Goal: Transaction & Acquisition: Purchase product/service

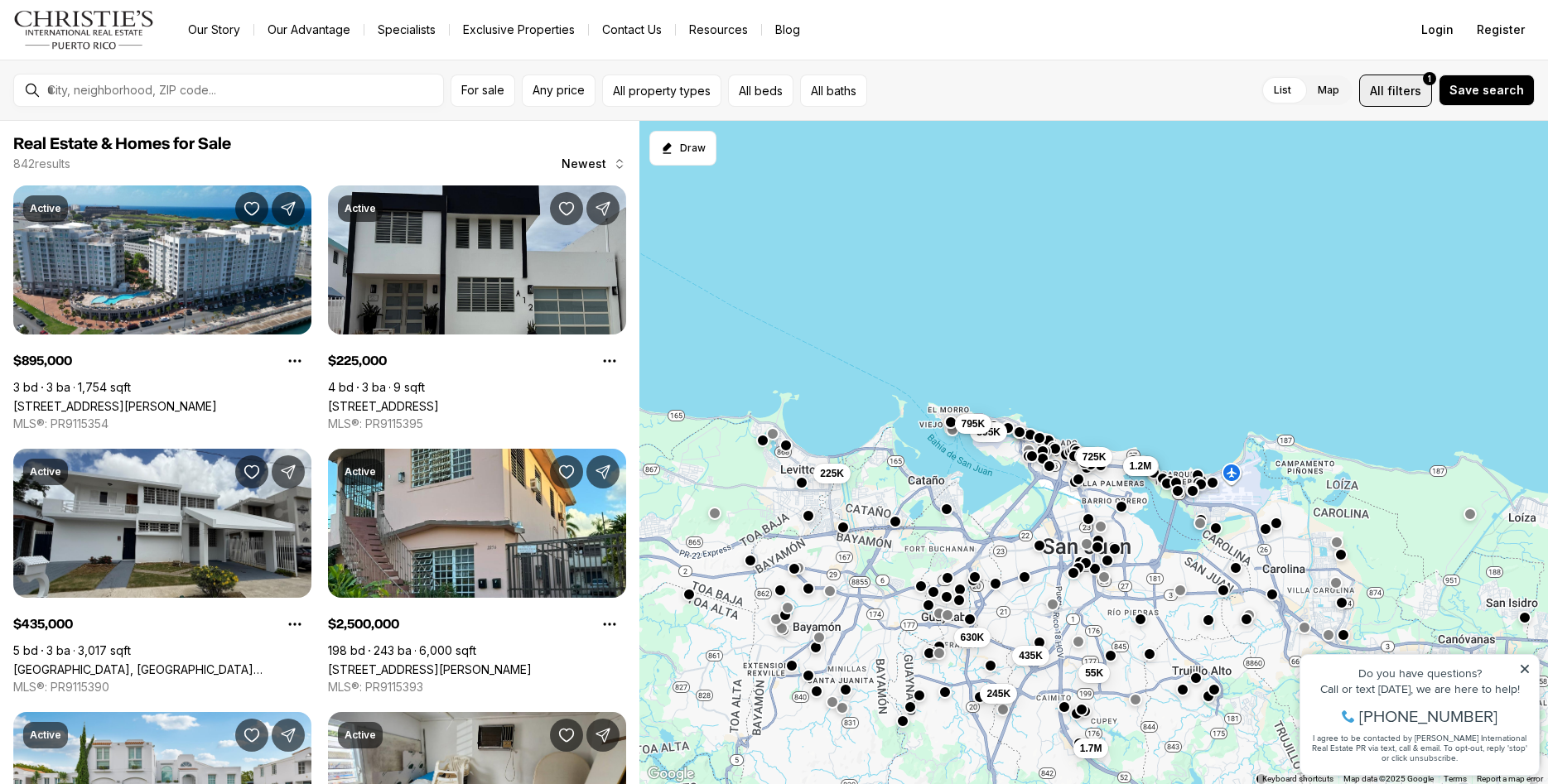
click at [1418, 95] on span "filters" at bounding box center [1405, 91] width 34 height 18
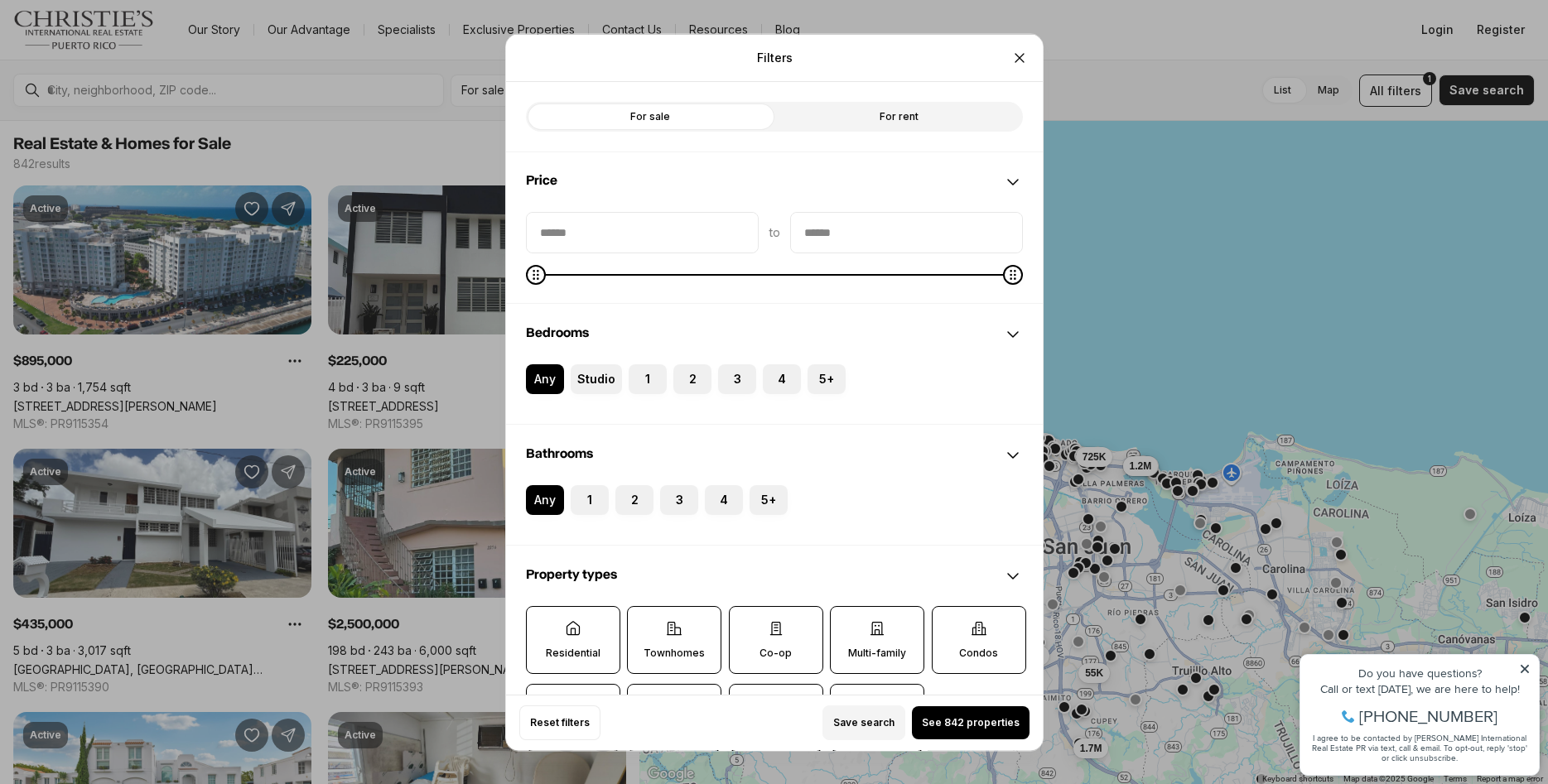
drag, startPoint x: 850, startPoint y: 113, endPoint x: 895, endPoint y: 171, distance: 73.4
click at [853, 113] on label "For rent" at bounding box center [898, 116] width 248 height 29
click at [880, 116] on label "For rent" at bounding box center [898, 116] width 248 height 29
click at [530, 269] on icon "Maximum" at bounding box center [536, 274] width 13 height 13
type input "****"
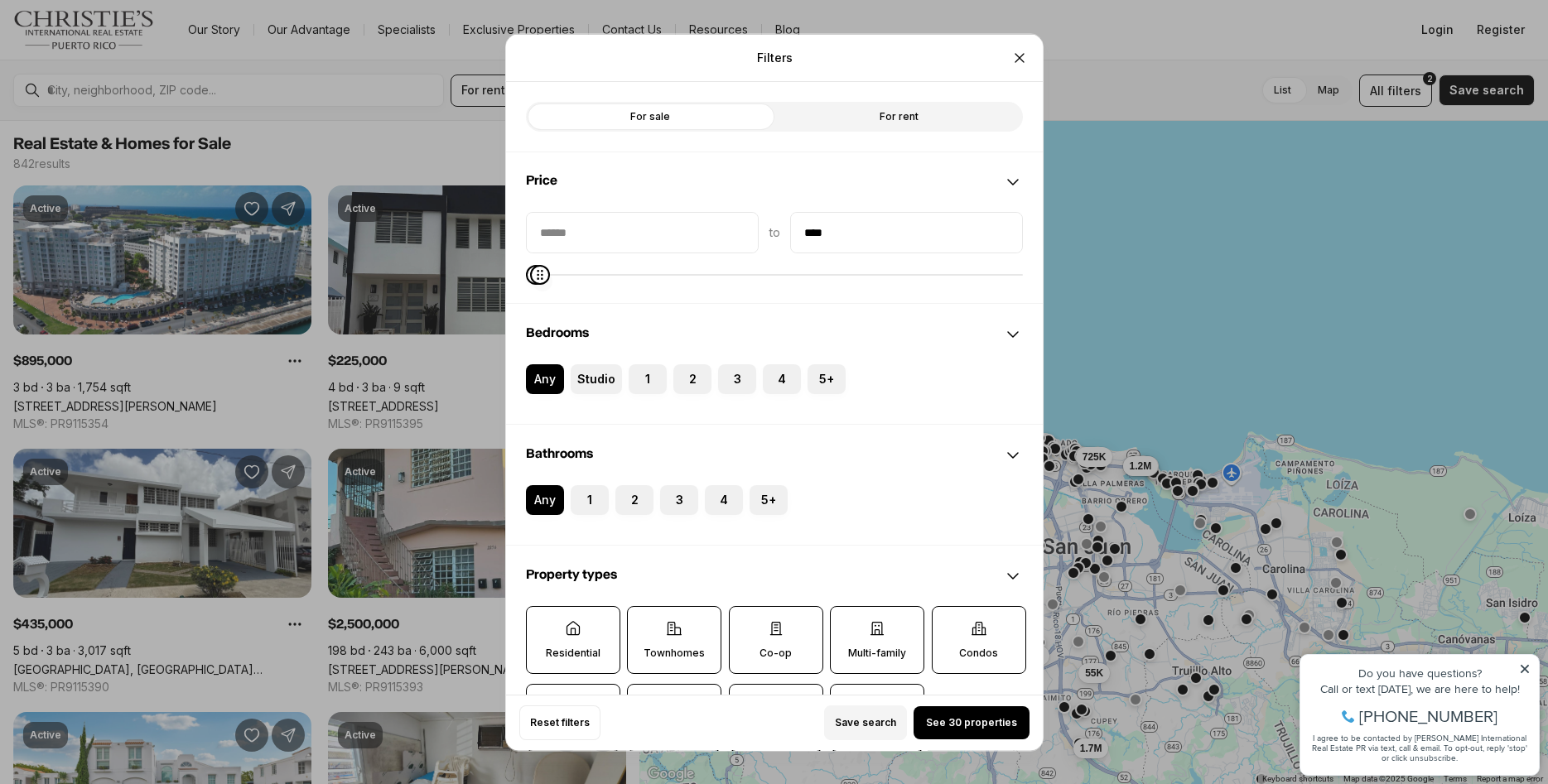
click at [530, 280] on span "Maximum" at bounding box center [539, 274] width 20 height 20
click at [733, 381] on label "3" at bounding box center [737, 377] width 38 height 29
click at [733, 380] on button "3" at bounding box center [726, 371] width 17 height 17
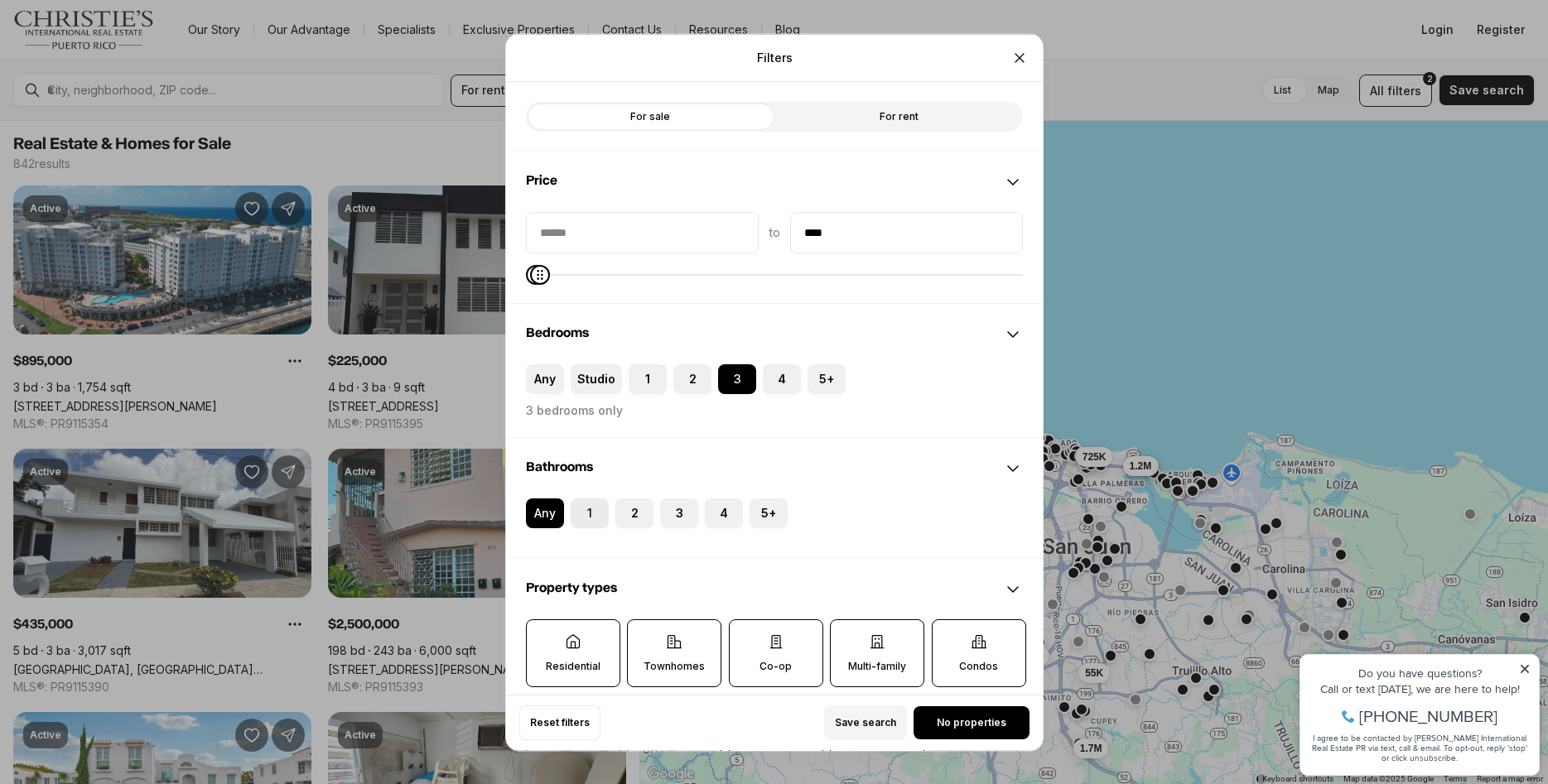
drag, startPoint x: 582, startPoint y: 514, endPoint x: 603, endPoint y: 513, distance: 21.0
click at [581, 514] on button "1" at bounding box center [579, 505] width 17 height 17
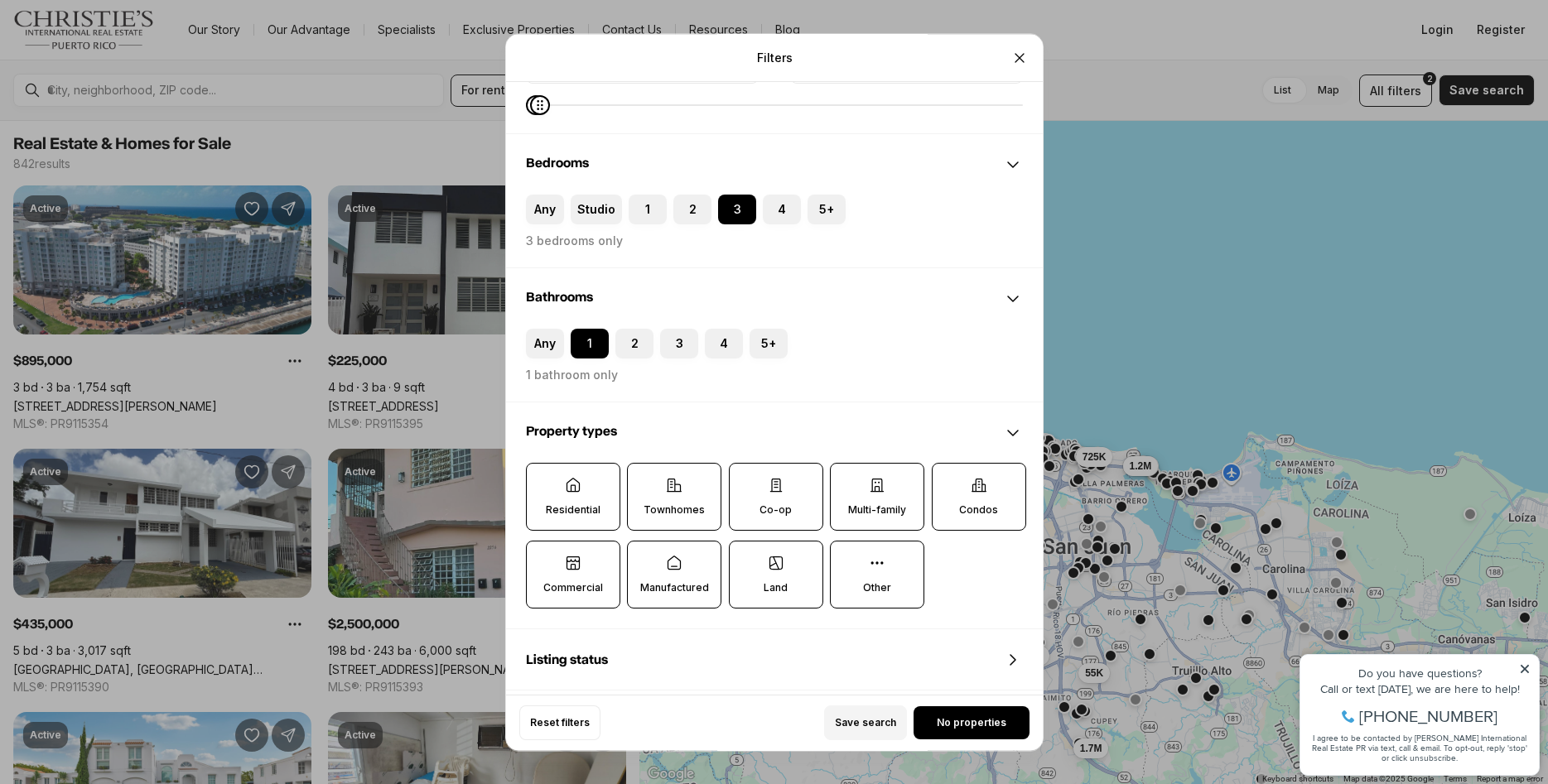
scroll to position [254, 0]
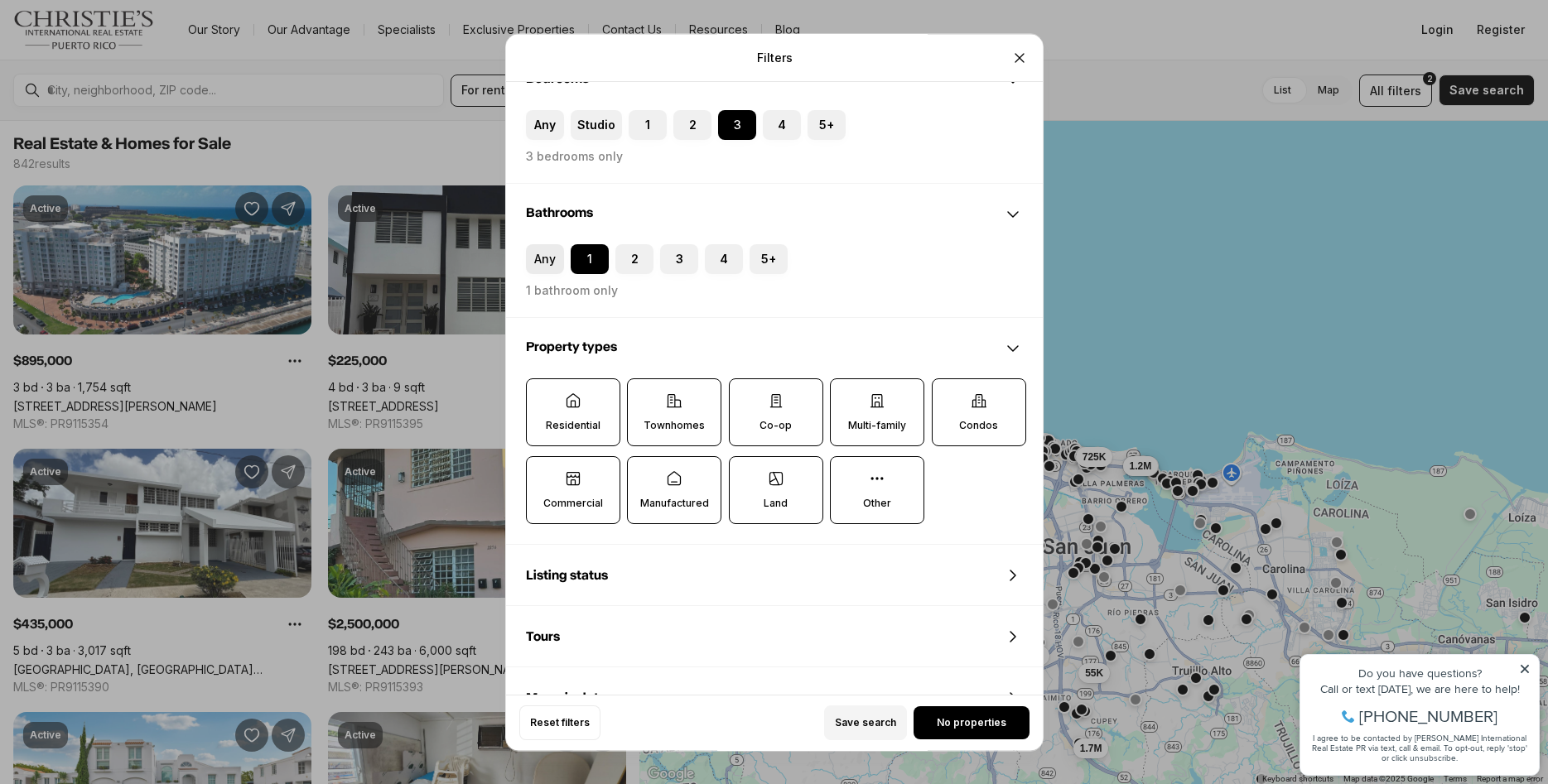
click at [544, 262] on label "Any" at bounding box center [545, 259] width 38 height 29
click at [542, 261] on button "Any" at bounding box center [534, 253] width 17 height 17
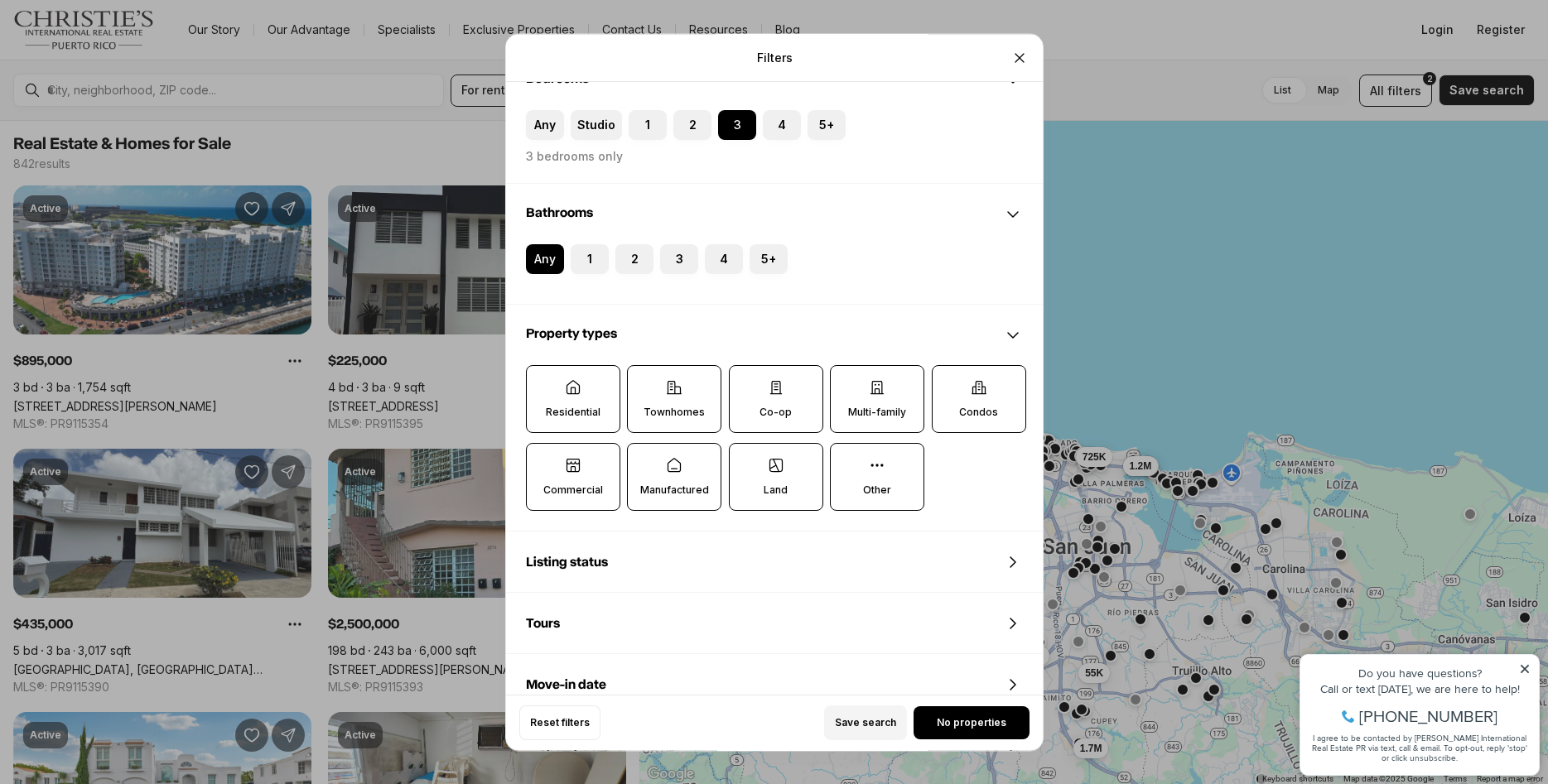
click at [571, 386] on icon at bounding box center [573, 387] width 17 height 17
click at [543, 383] on button "Residential" at bounding box center [535, 374] width 17 height 17
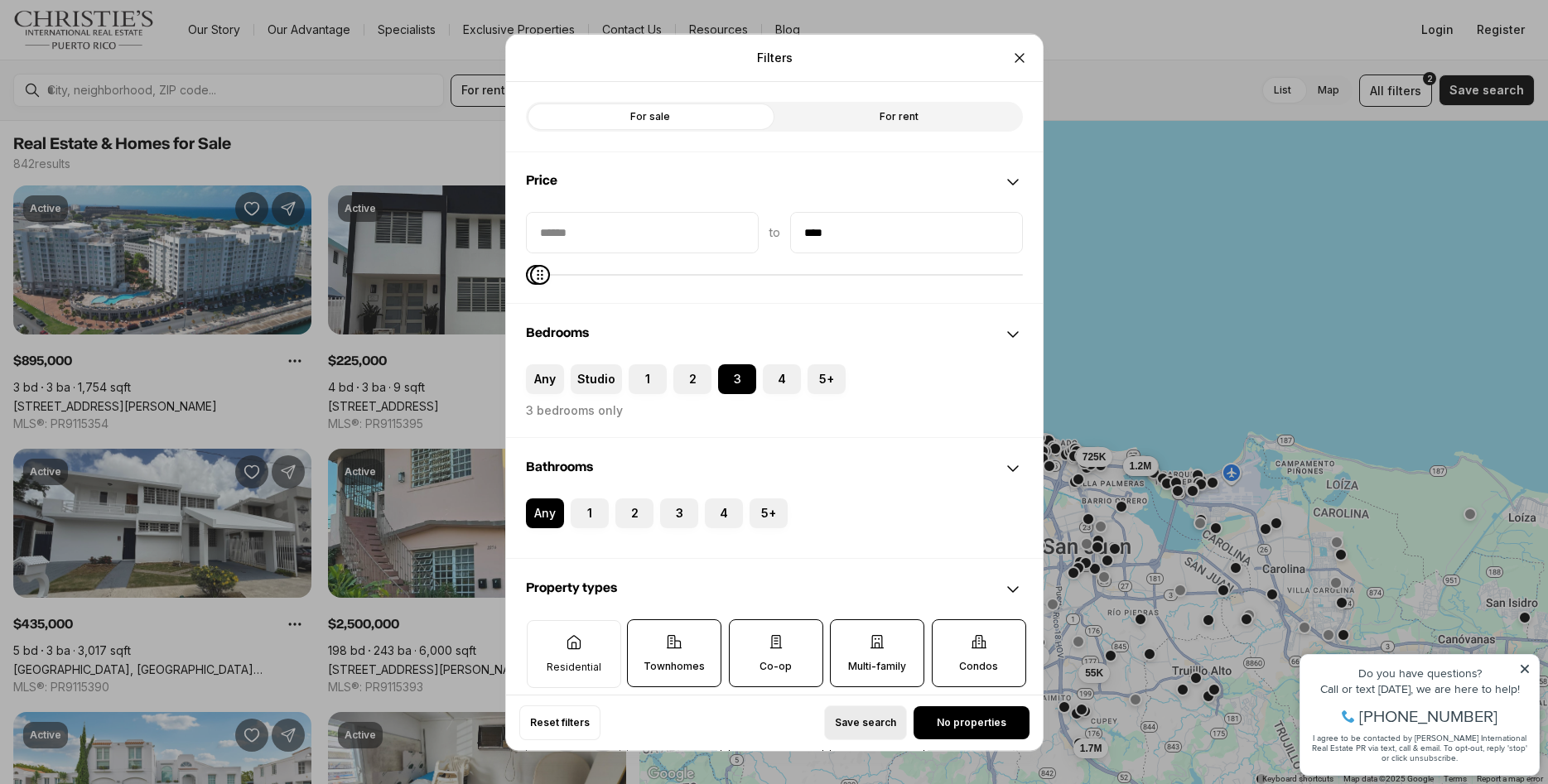
click at [853, 716] on button "Save search" at bounding box center [865, 723] width 83 height 35
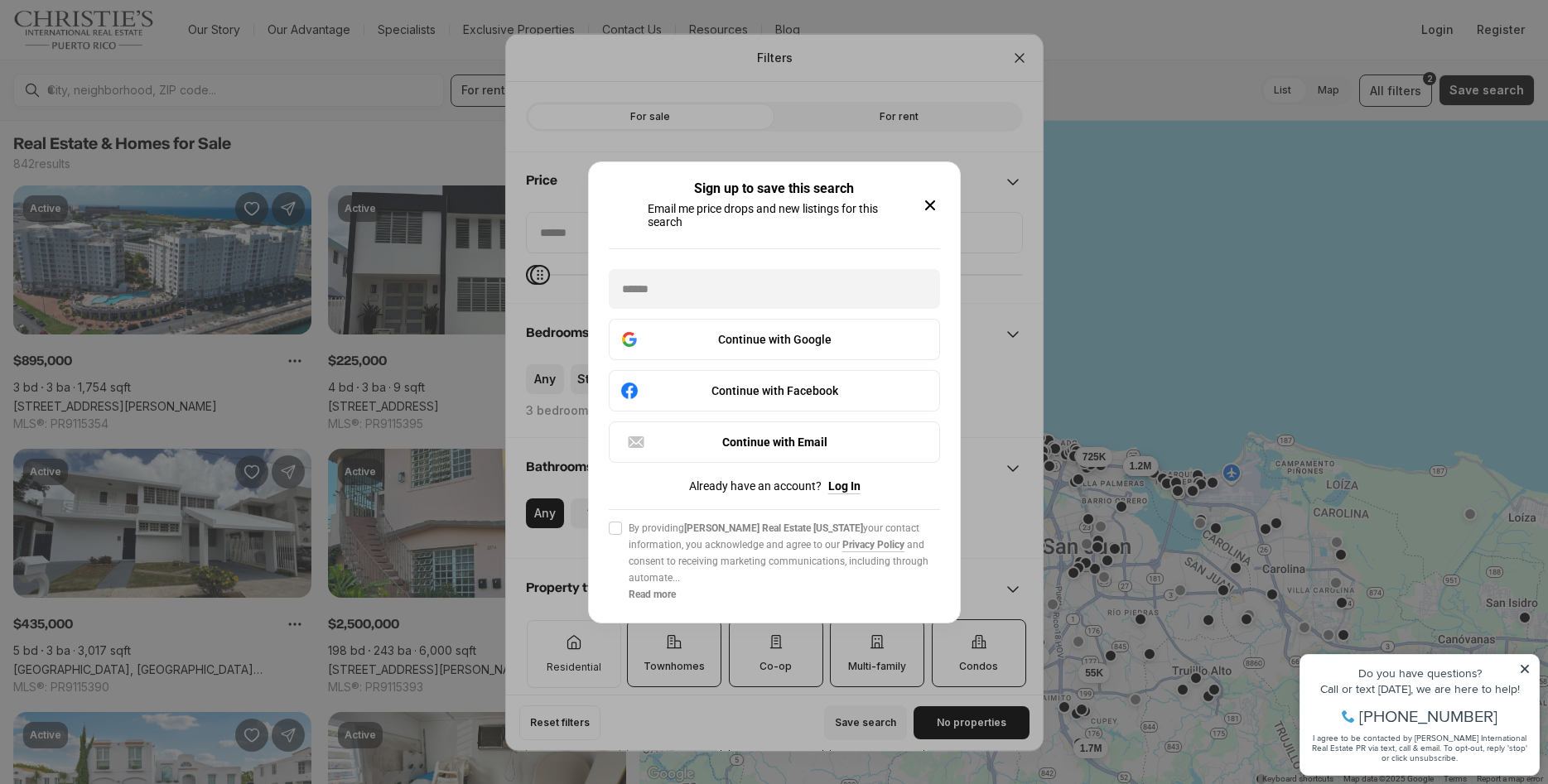
drag, startPoint x: 925, startPoint y: 202, endPoint x: 1009, endPoint y: 454, distance: 265.6
click at [924, 202] on icon "button" at bounding box center [930, 206] width 20 height 20
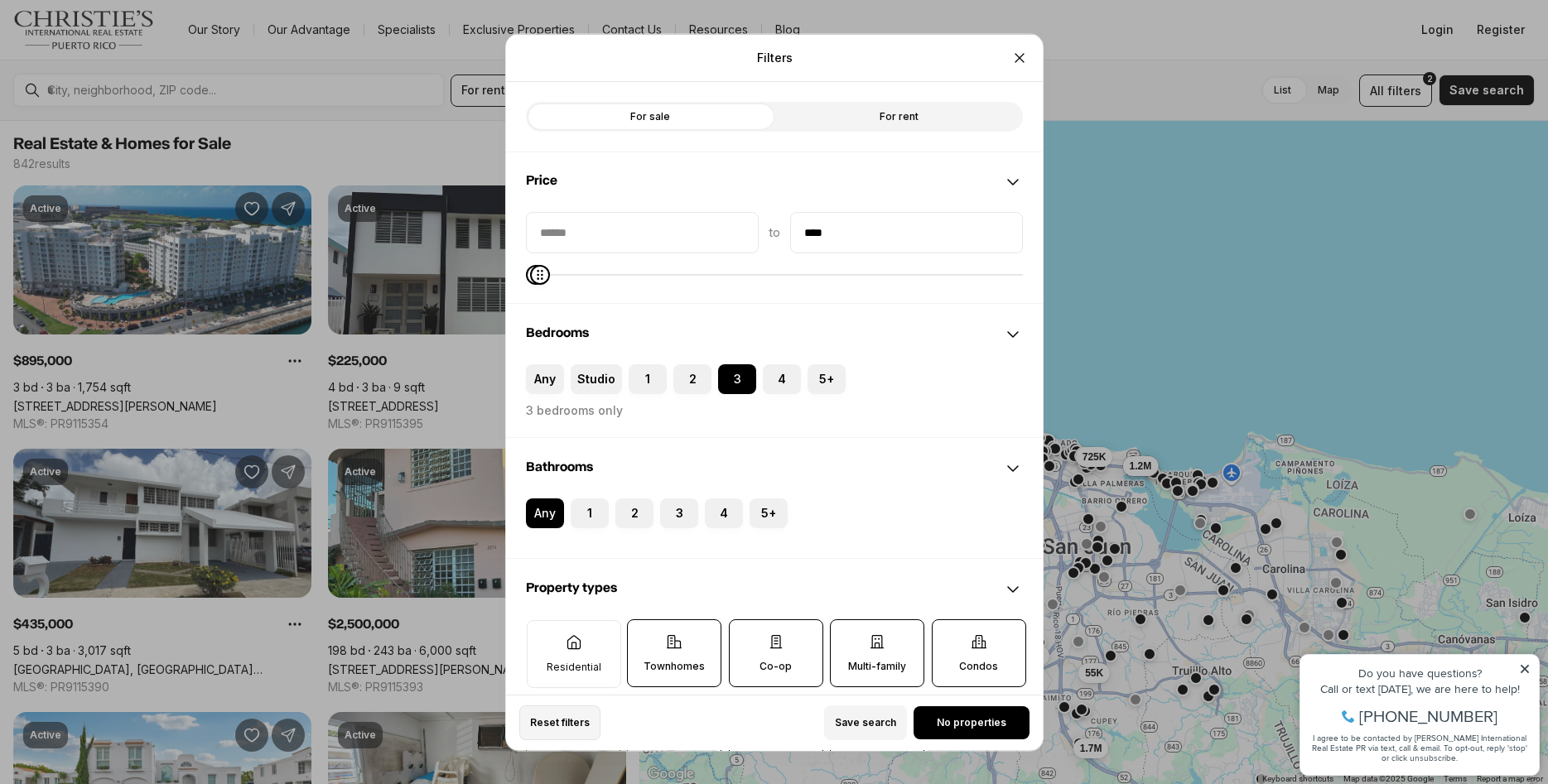
click at [549, 732] on button "Reset filters" at bounding box center [559, 723] width 81 height 35
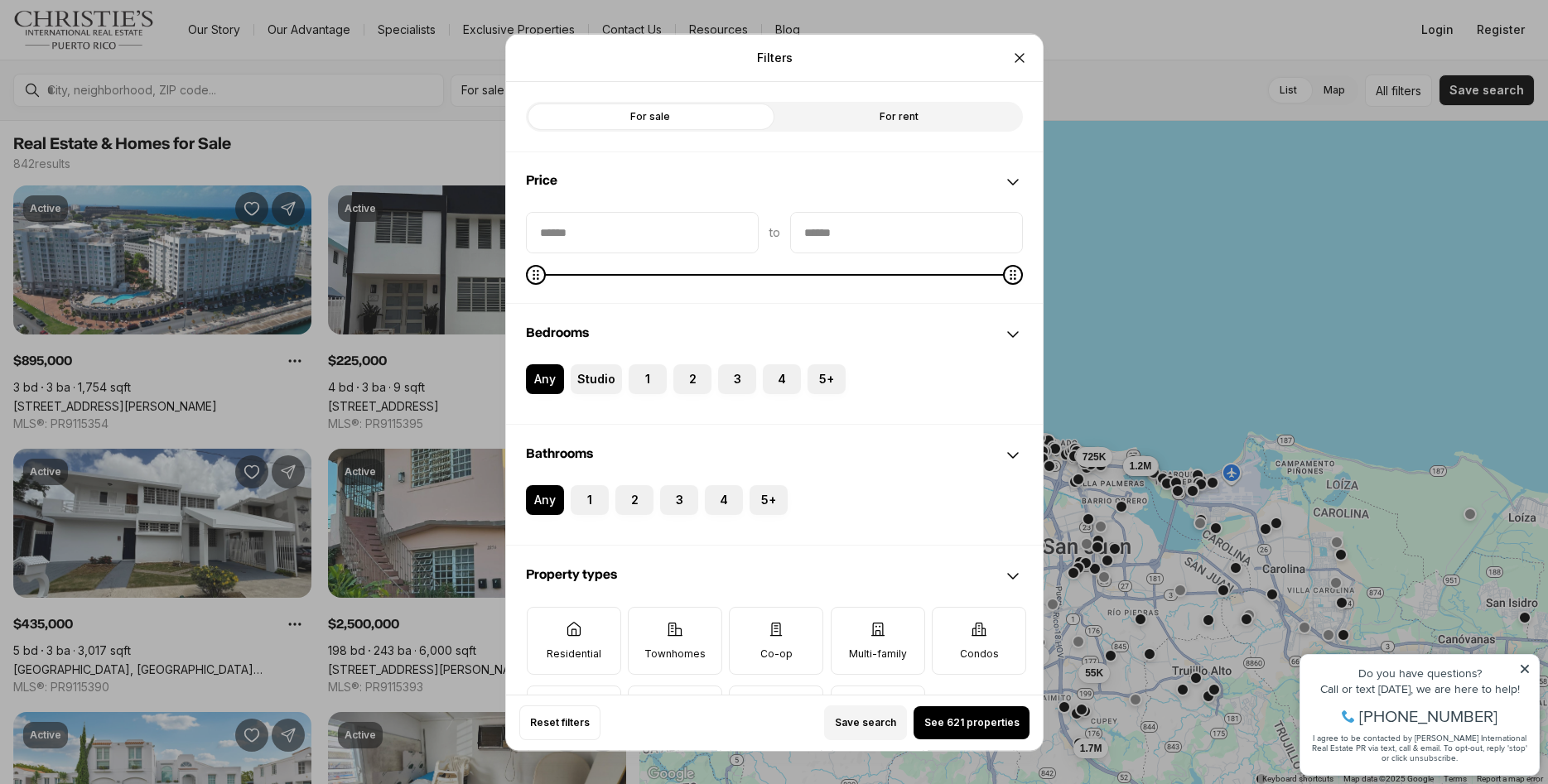
click at [935, 102] on label "For rent" at bounding box center [898, 116] width 248 height 29
click at [952, 723] on span "See 307 properties" at bounding box center [971, 723] width 98 height 13
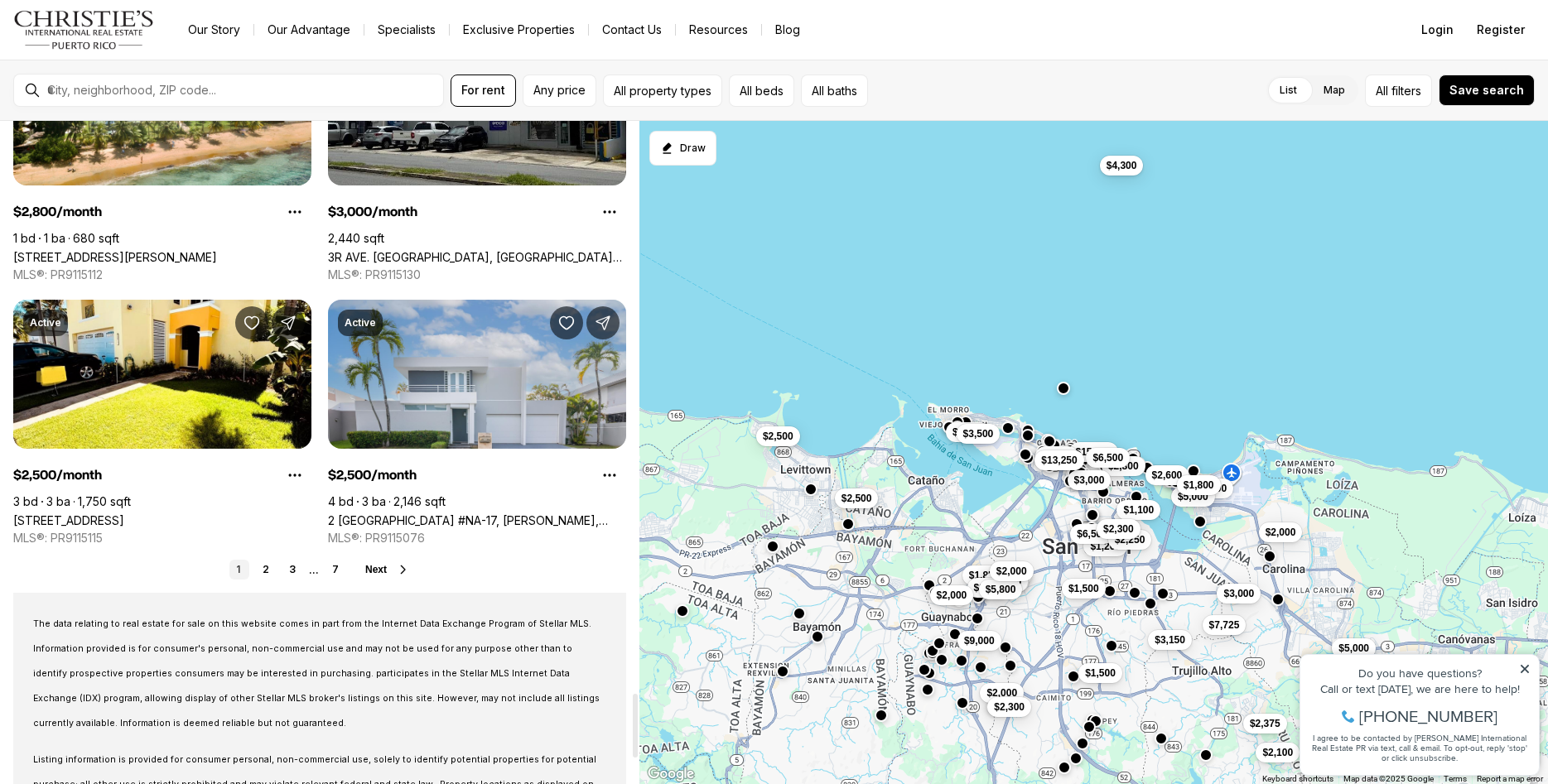
scroll to position [5997, 0]
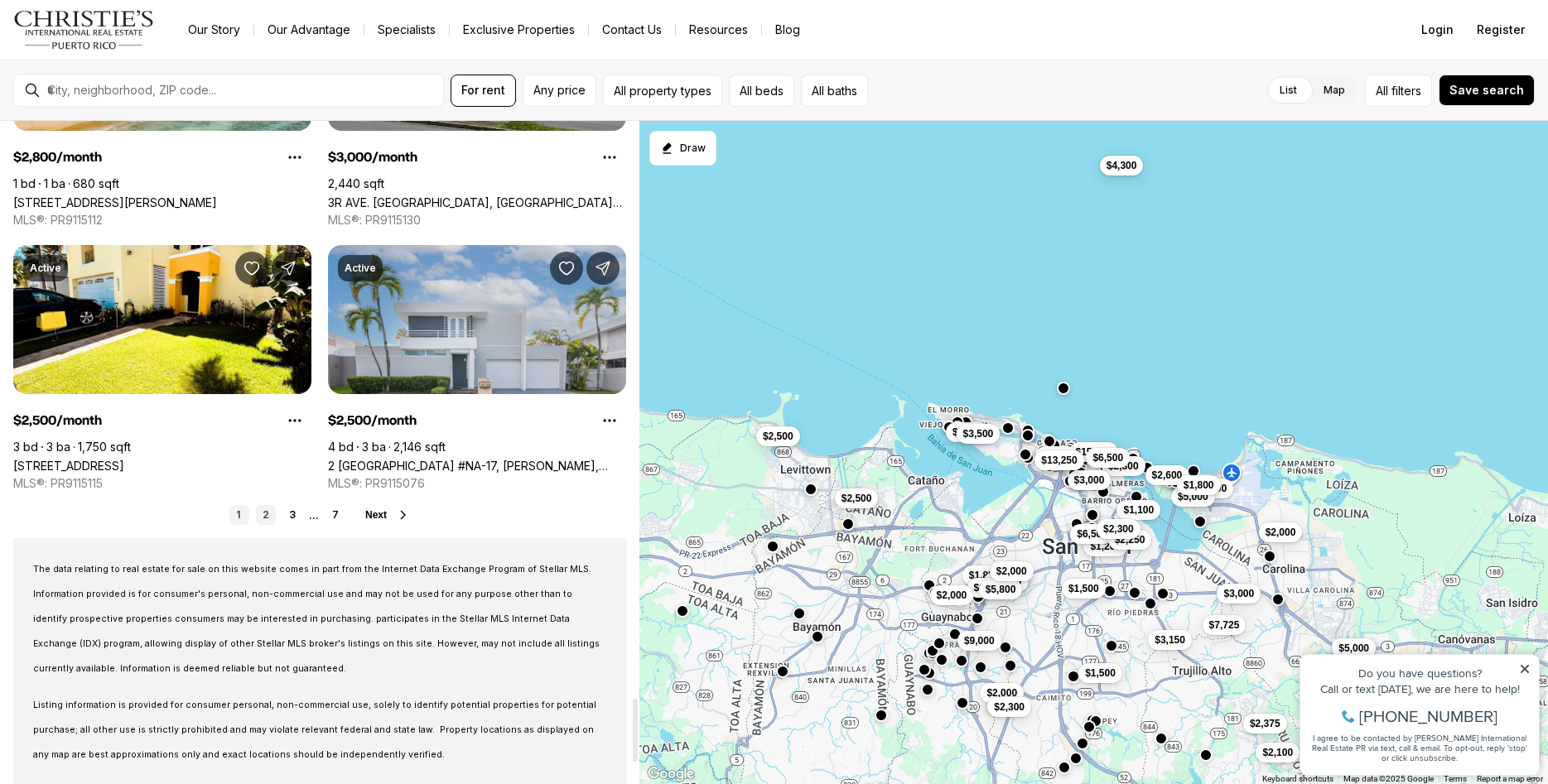
click at [259, 510] on link "2" at bounding box center [266, 515] width 20 height 20
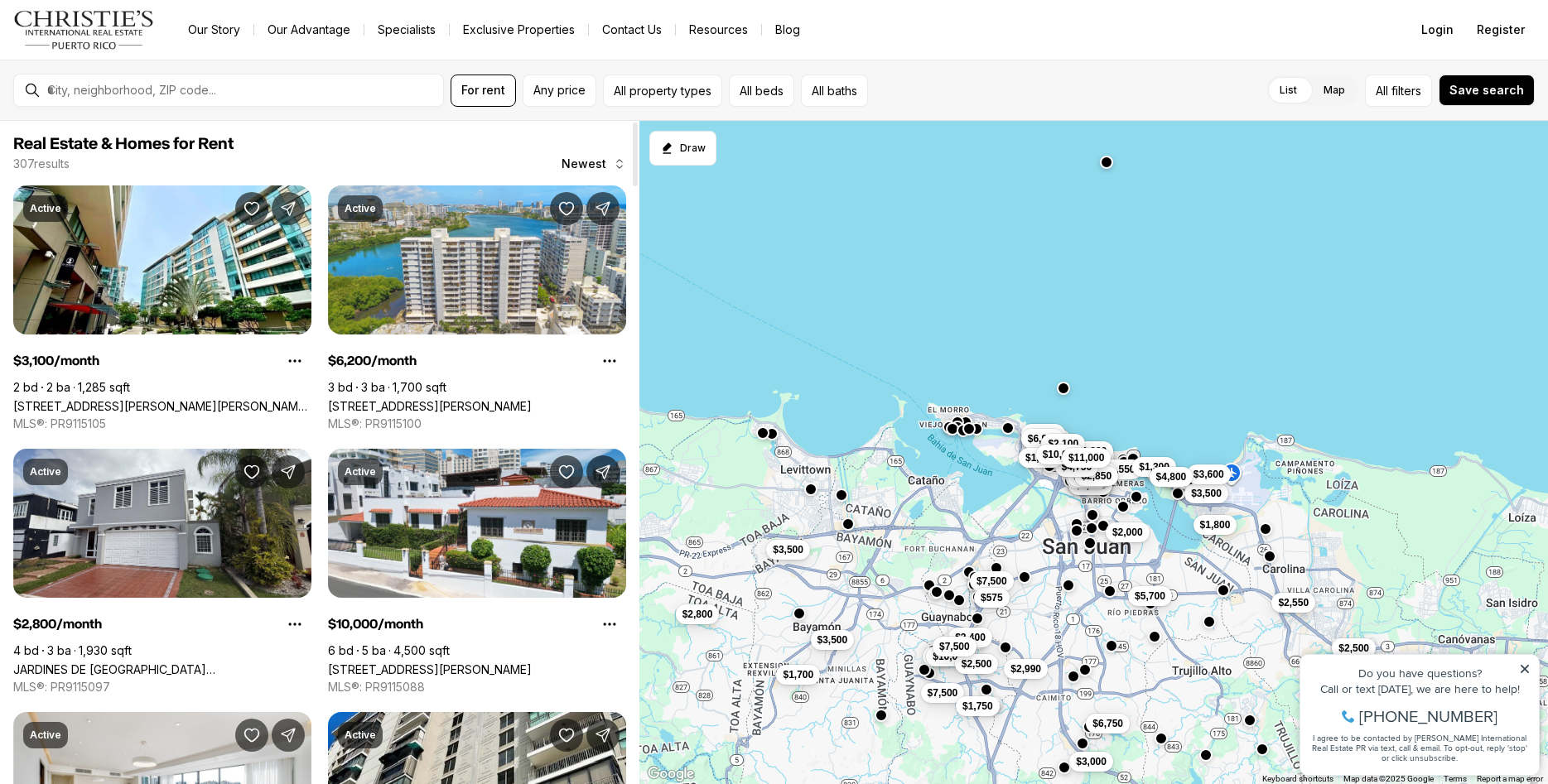
click at [633, 162] on div at bounding box center [636, 155] width 5 height 64
click at [602, 160] on span "Newest" at bounding box center [584, 164] width 45 height 13
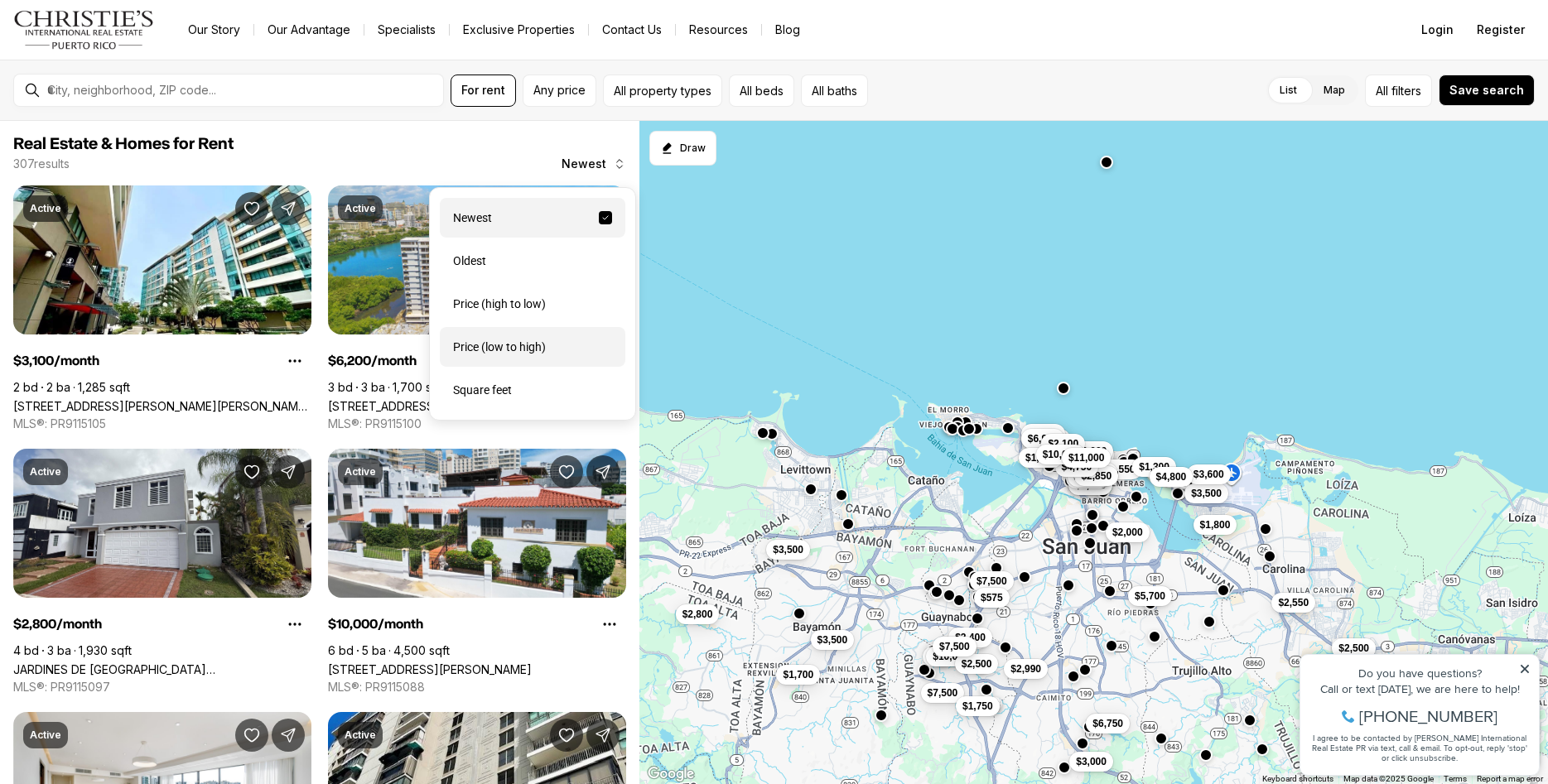
click at [507, 357] on div "Price (low to high)" at bounding box center [532, 347] width 185 height 40
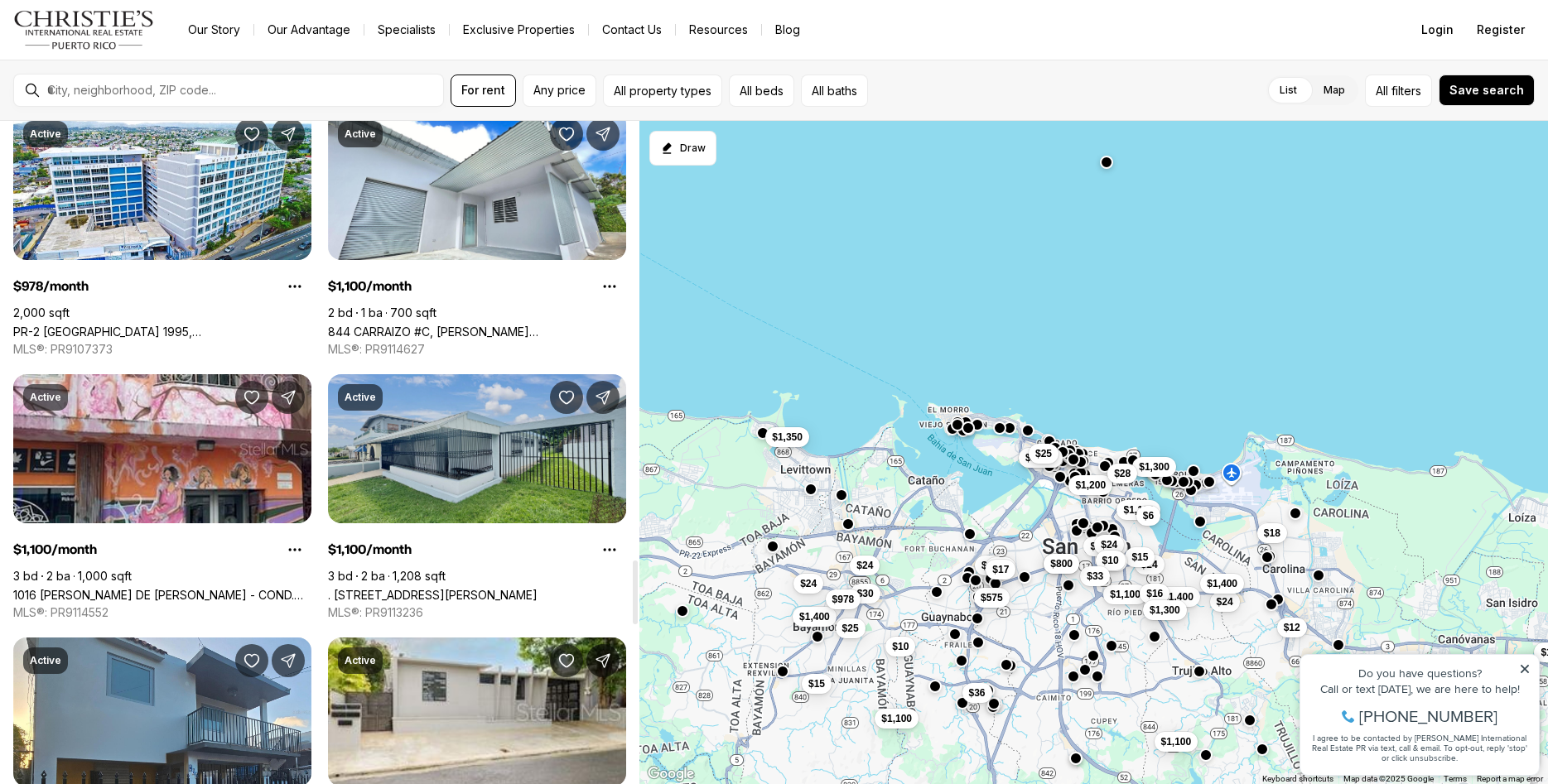
scroll to position [4561, 0]
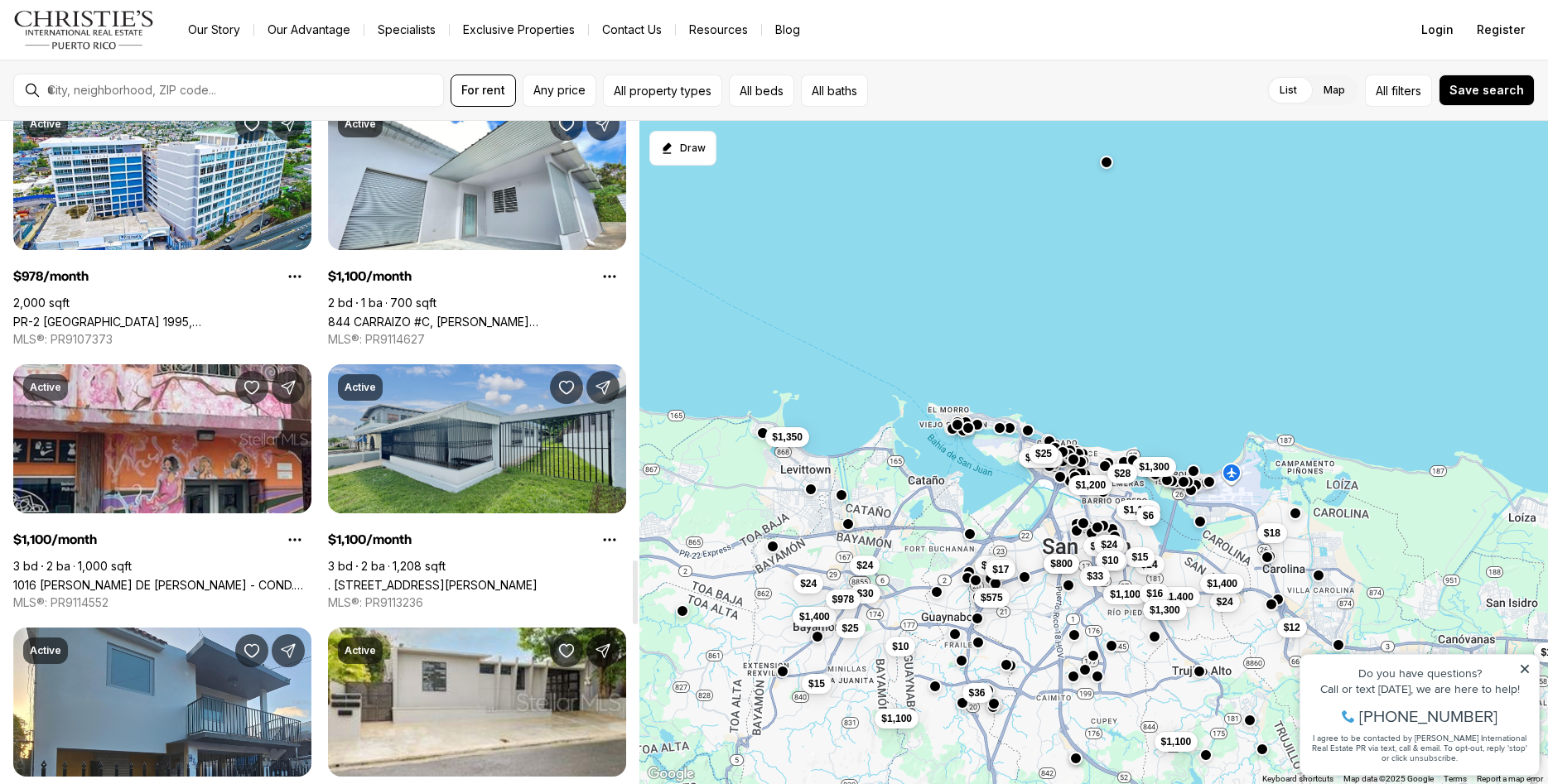
click at [378, 578] on link ". [STREET_ADDRESS][PERSON_NAME]" at bounding box center [432, 585] width 209 height 14
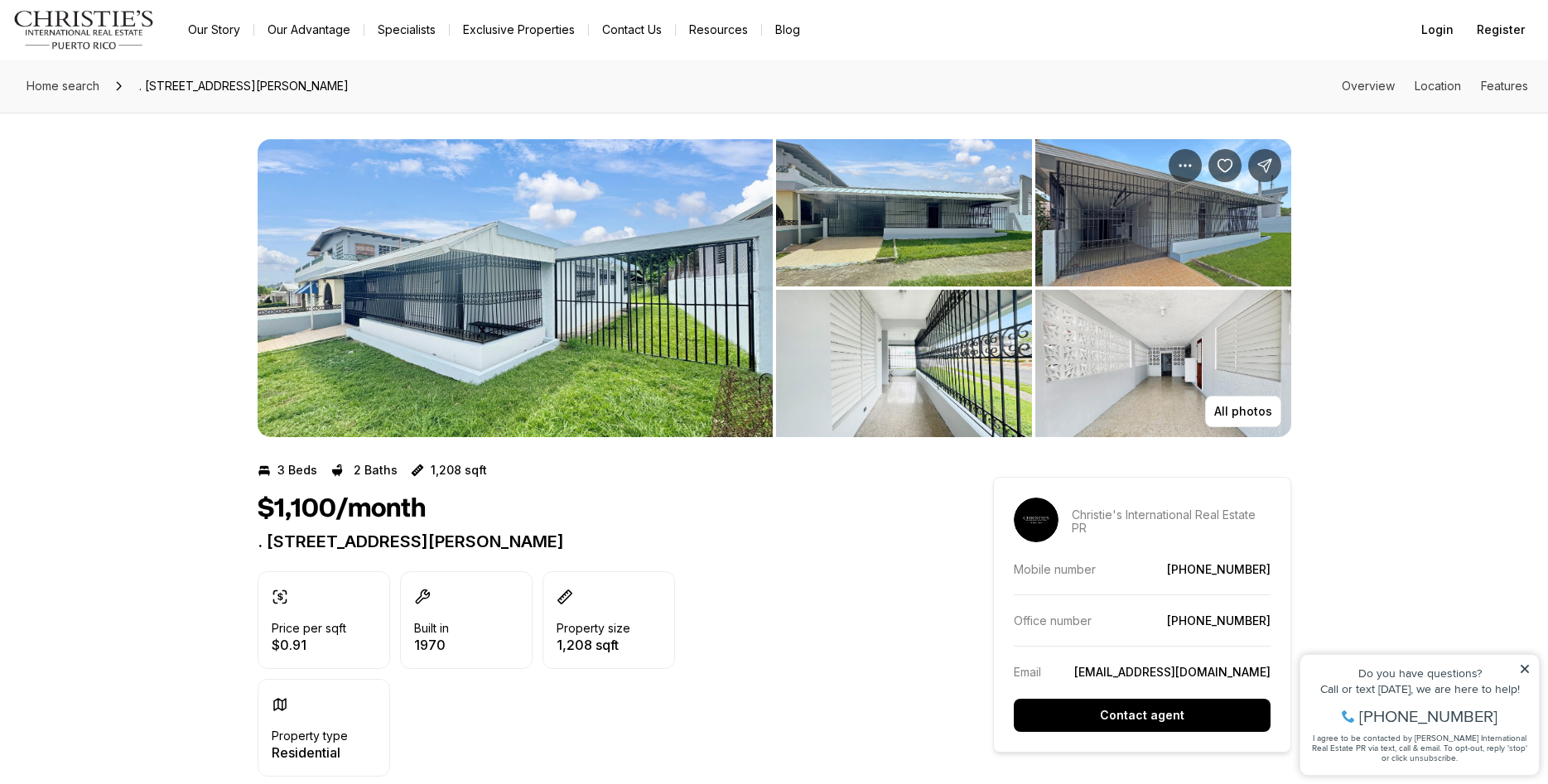
click at [862, 225] on img "View image gallery" at bounding box center [904, 213] width 256 height 148
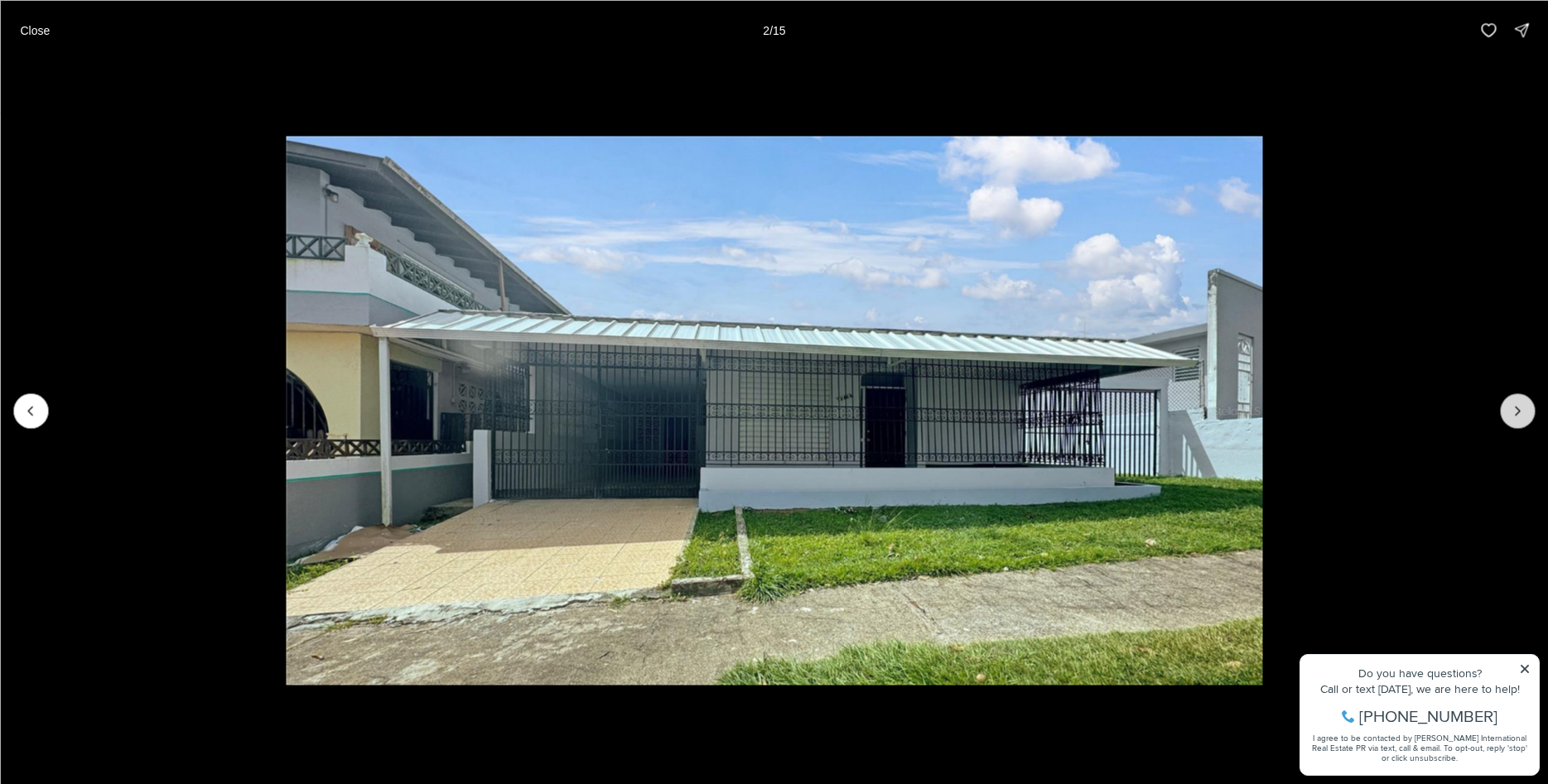
click at [1513, 412] on icon "Next slide" at bounding box center [1517, 410] width 17 height 17
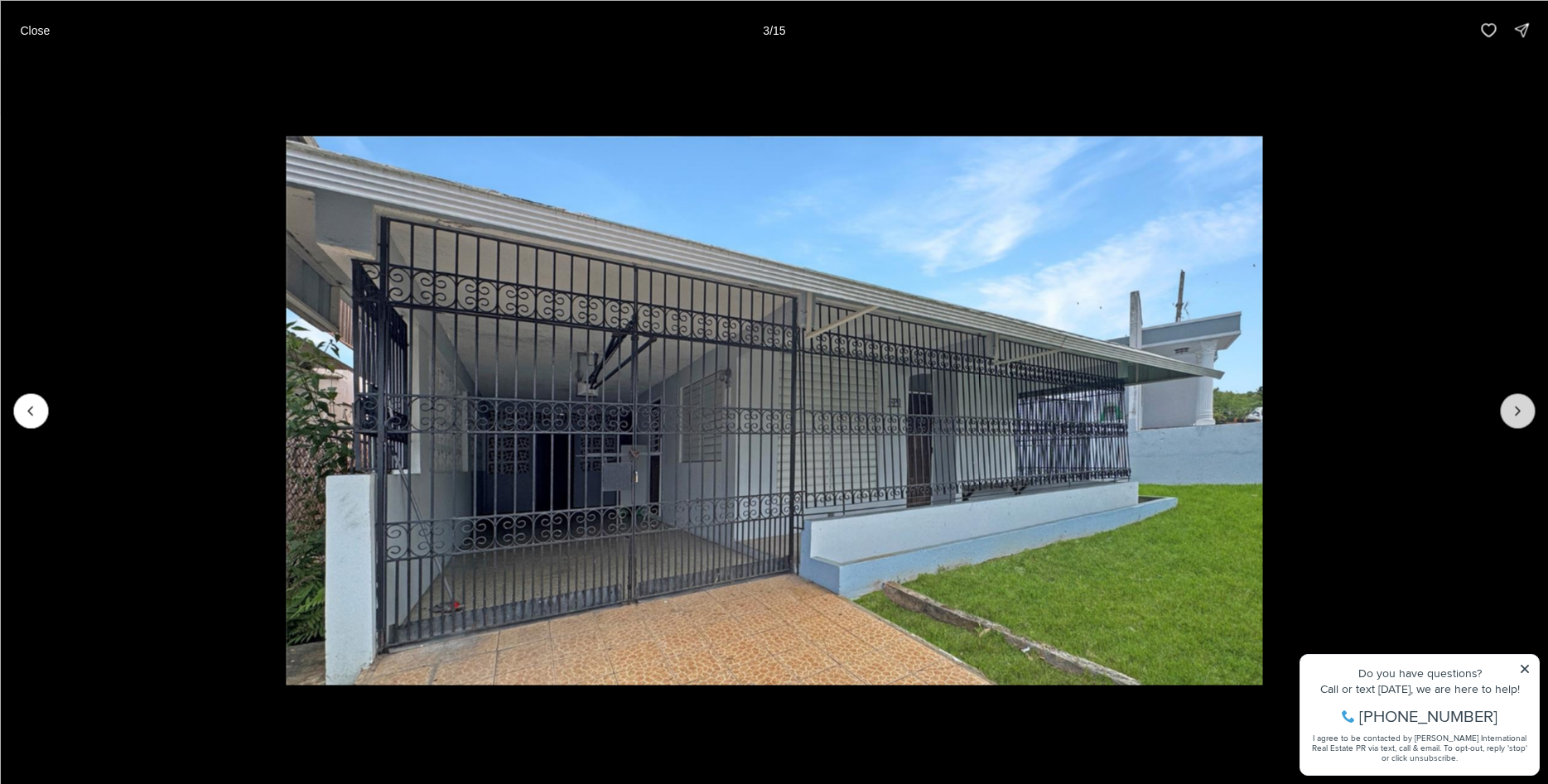
click at [1513, 412] on icon "Next slide" at bounding box center [1517, 410] width 17 height 17
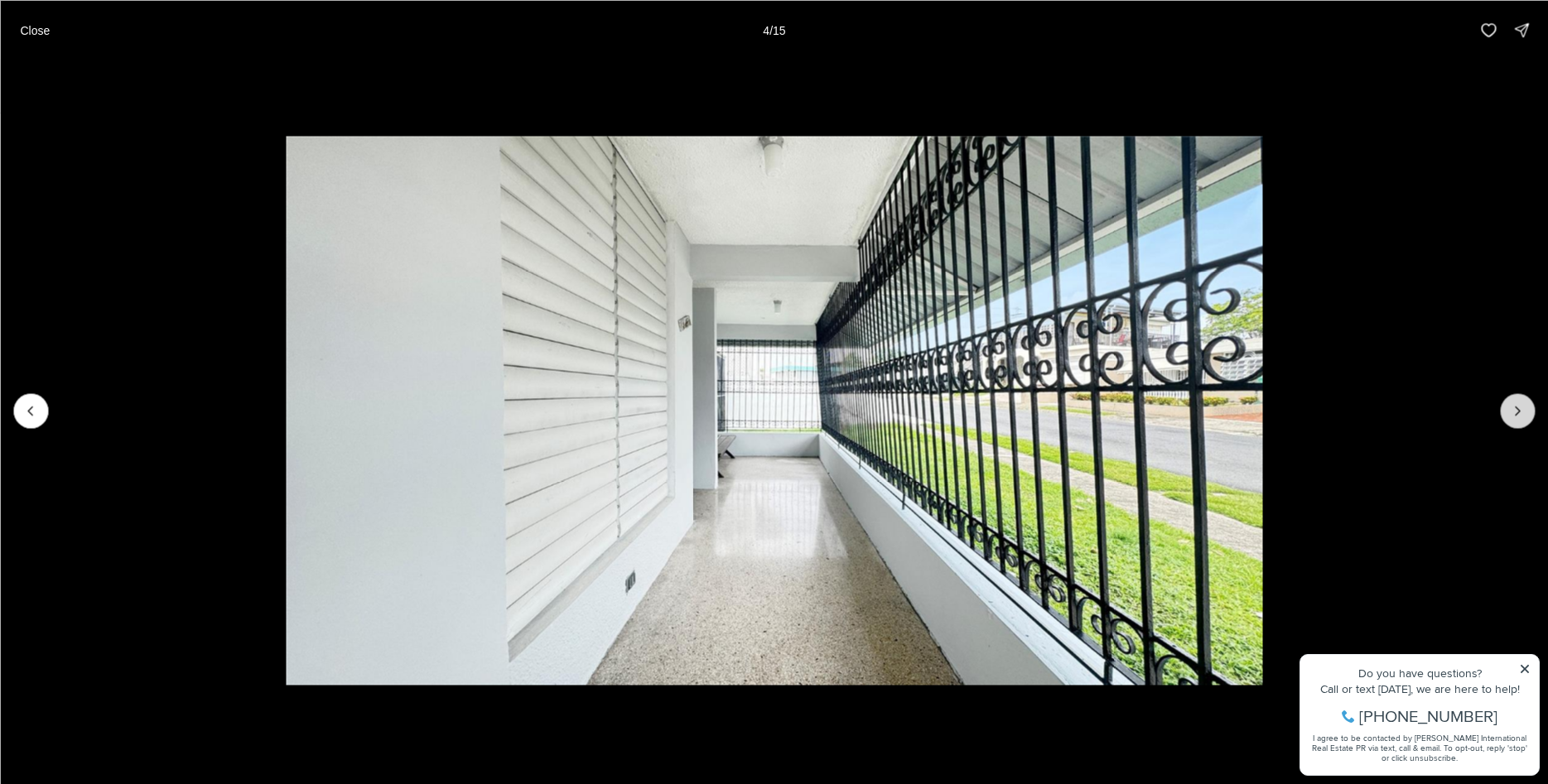
click at [1513, 412] on icon "Next slide" at bounding box center [1517, 410] width 17 height 17
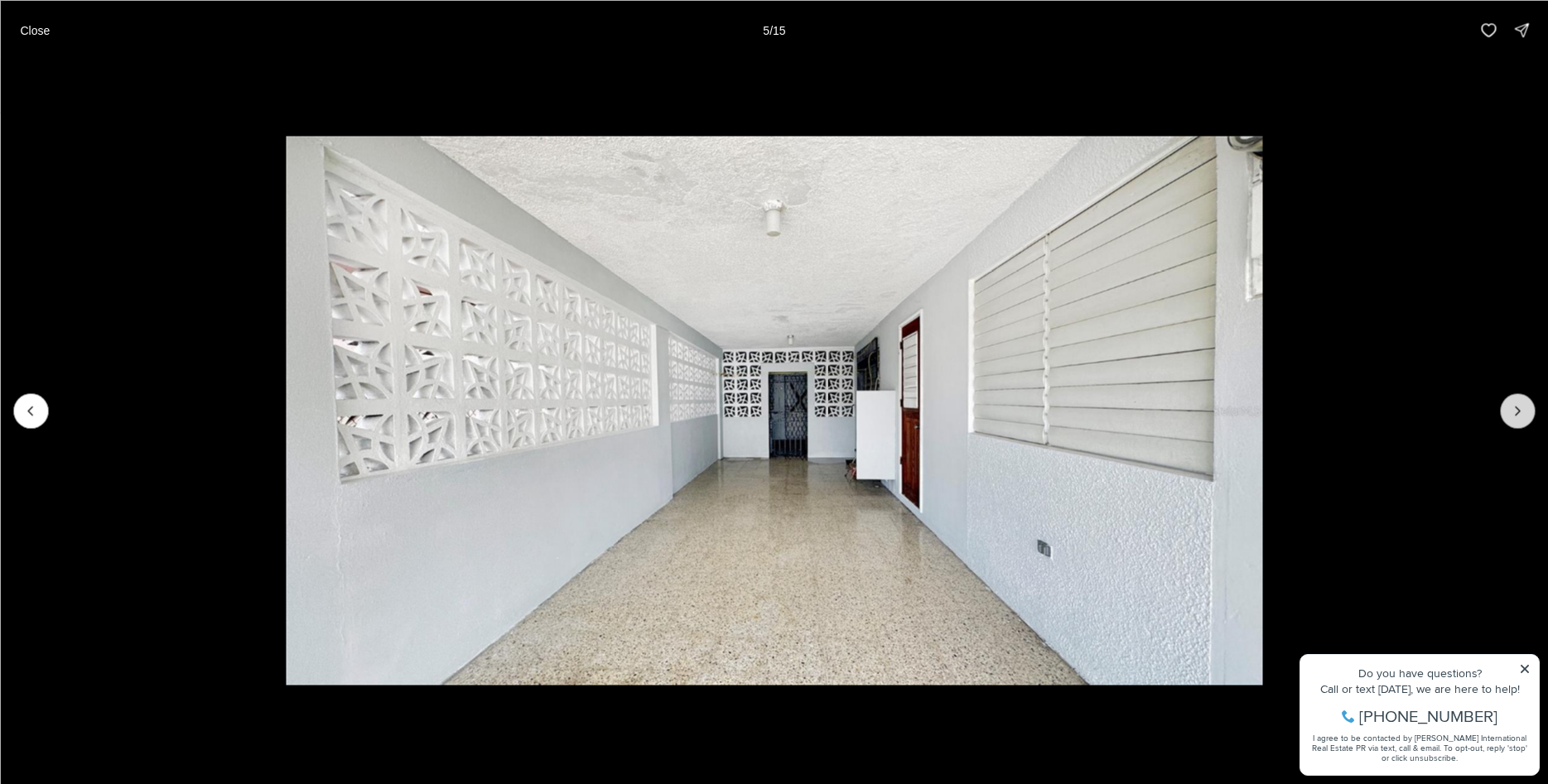
click at [1513, 412] on icon "Next slide" at bounding box center [1517, 410] width 17 height 17
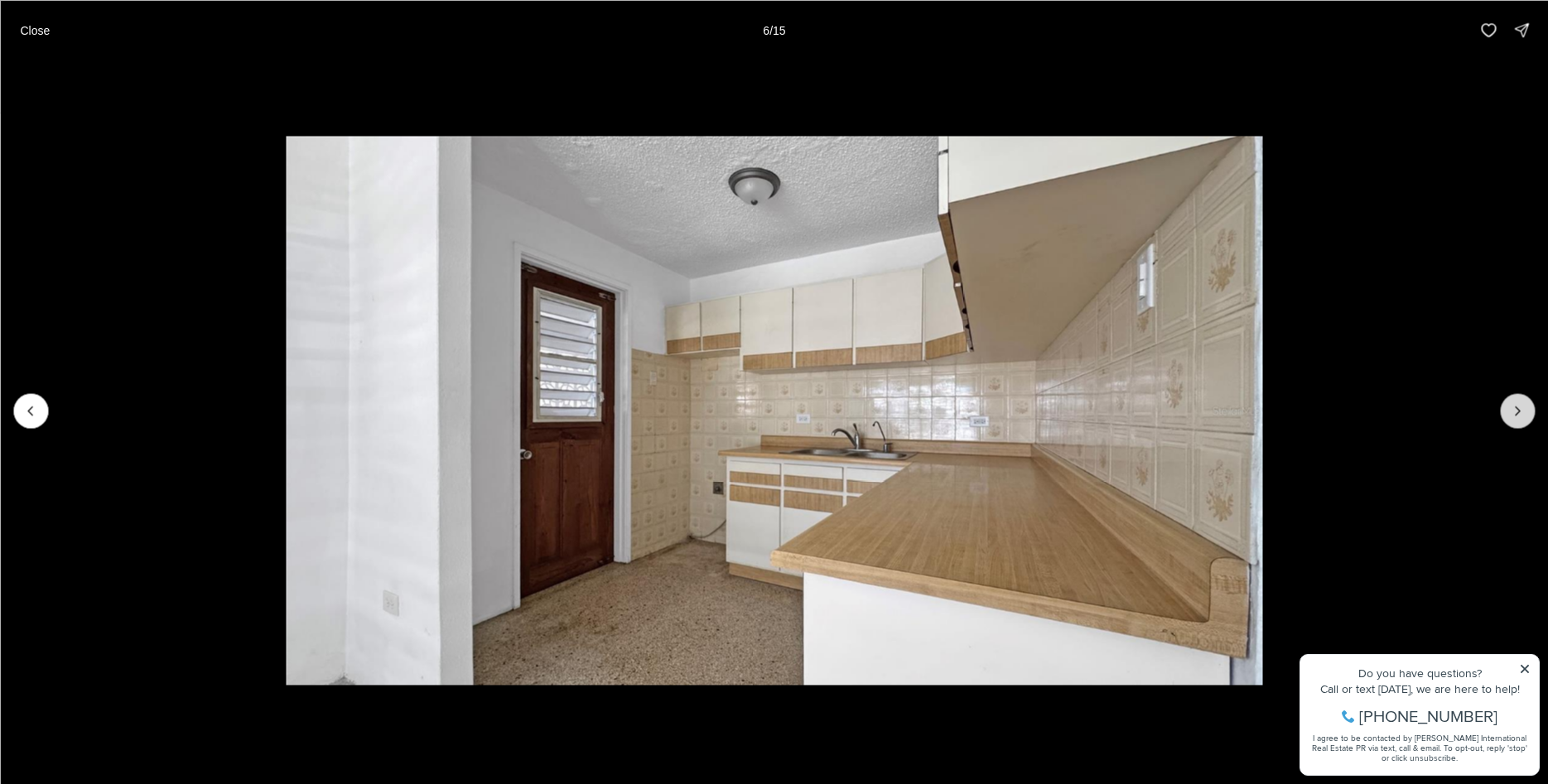
click at [1513, 412] on icon "Next slide" at bounding box center [1517, 410] width 17 height 17
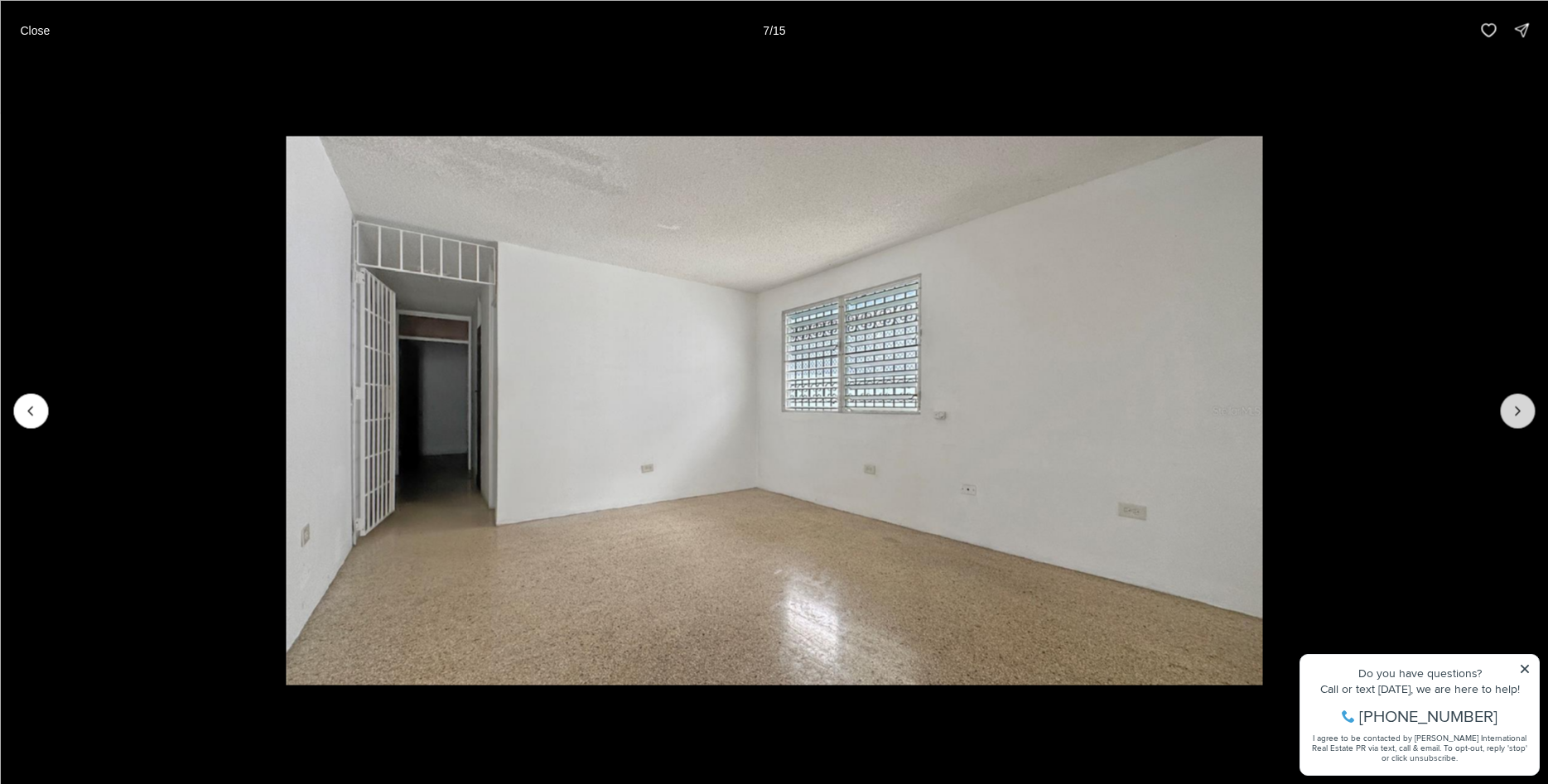
click at [1513, 412] on icon "Next slide" at bounding box center [1517, 410] width 17 height 17
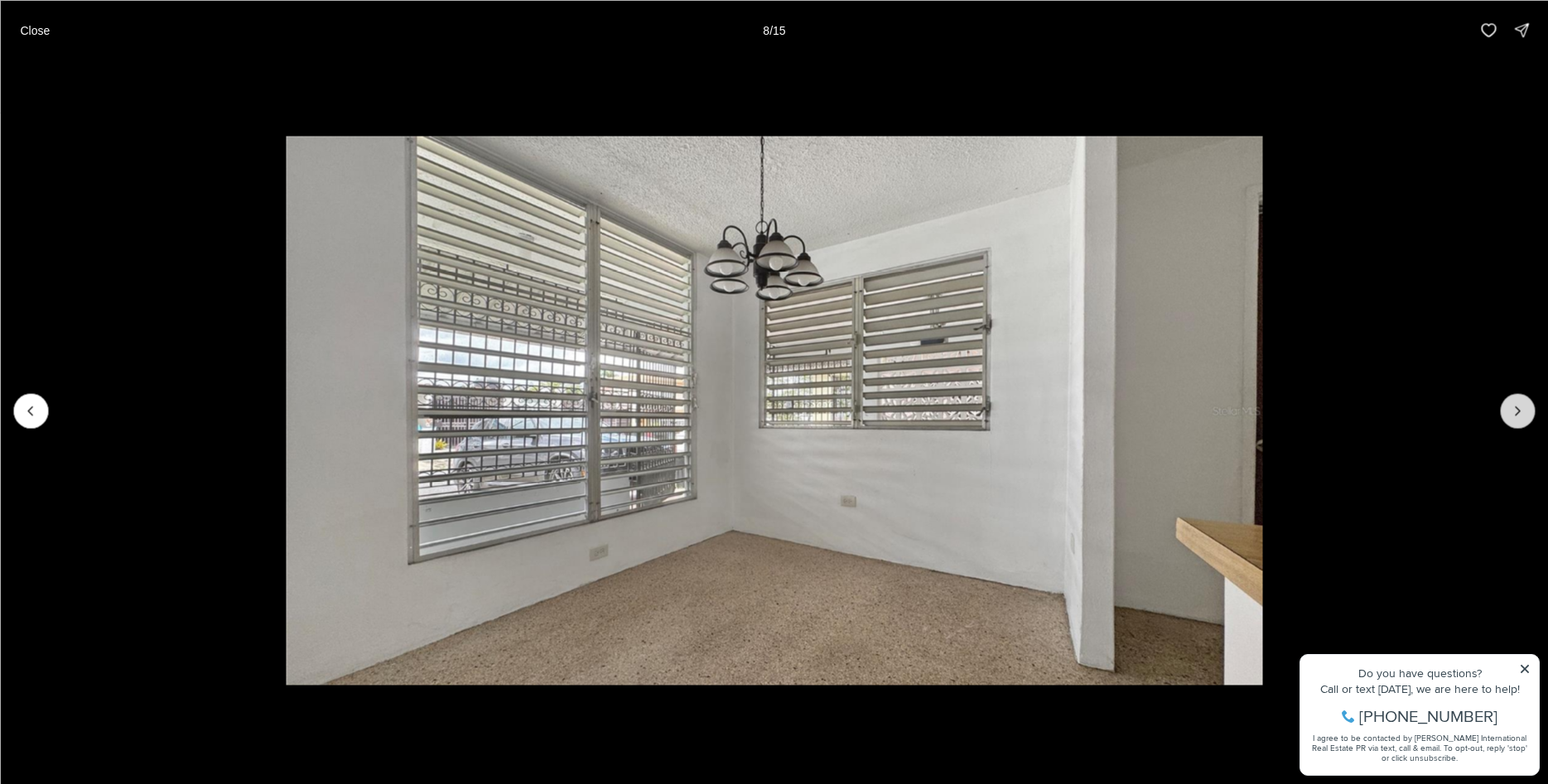
click at [1513, 412] on icon "Next slide" at bounding box center [1517, 410] width 17 height 17
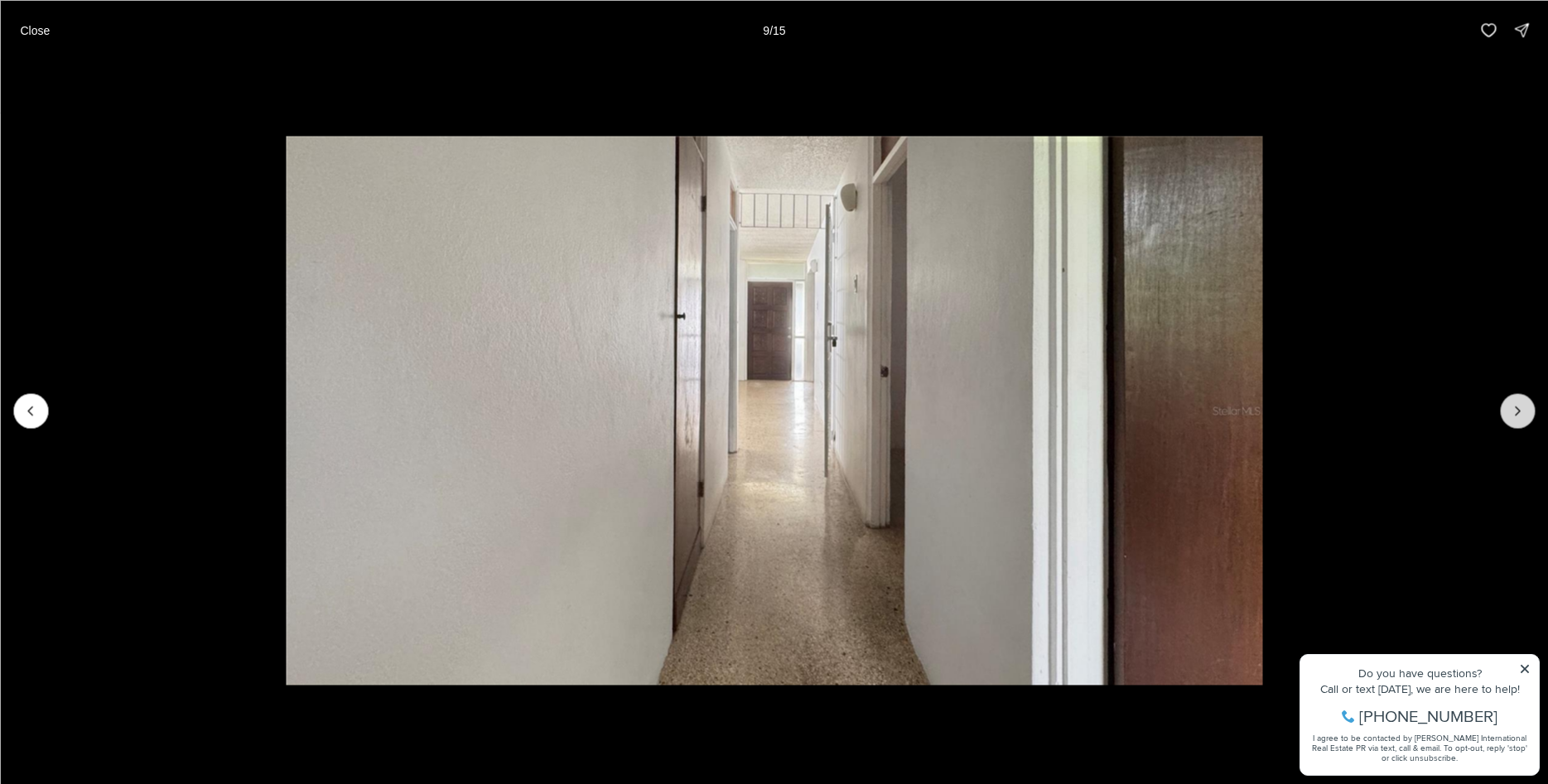
click at [1513, 412] on icon "Next slide" at bounding box center [1517, 410] width 17 height 17
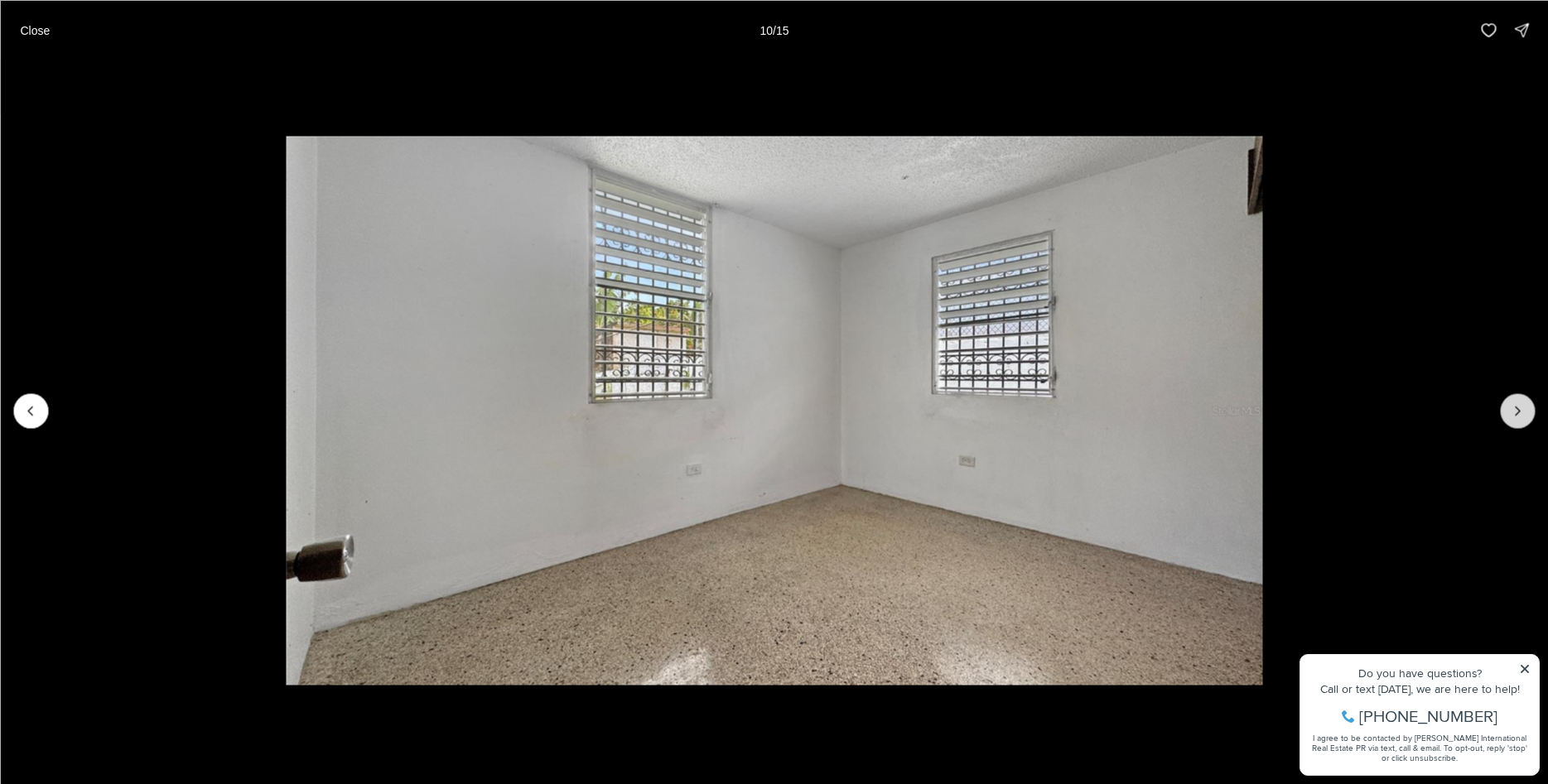
click at [1513, 412] on icon "Next slide" at bounding box center [1517, 410] width 17 height 17
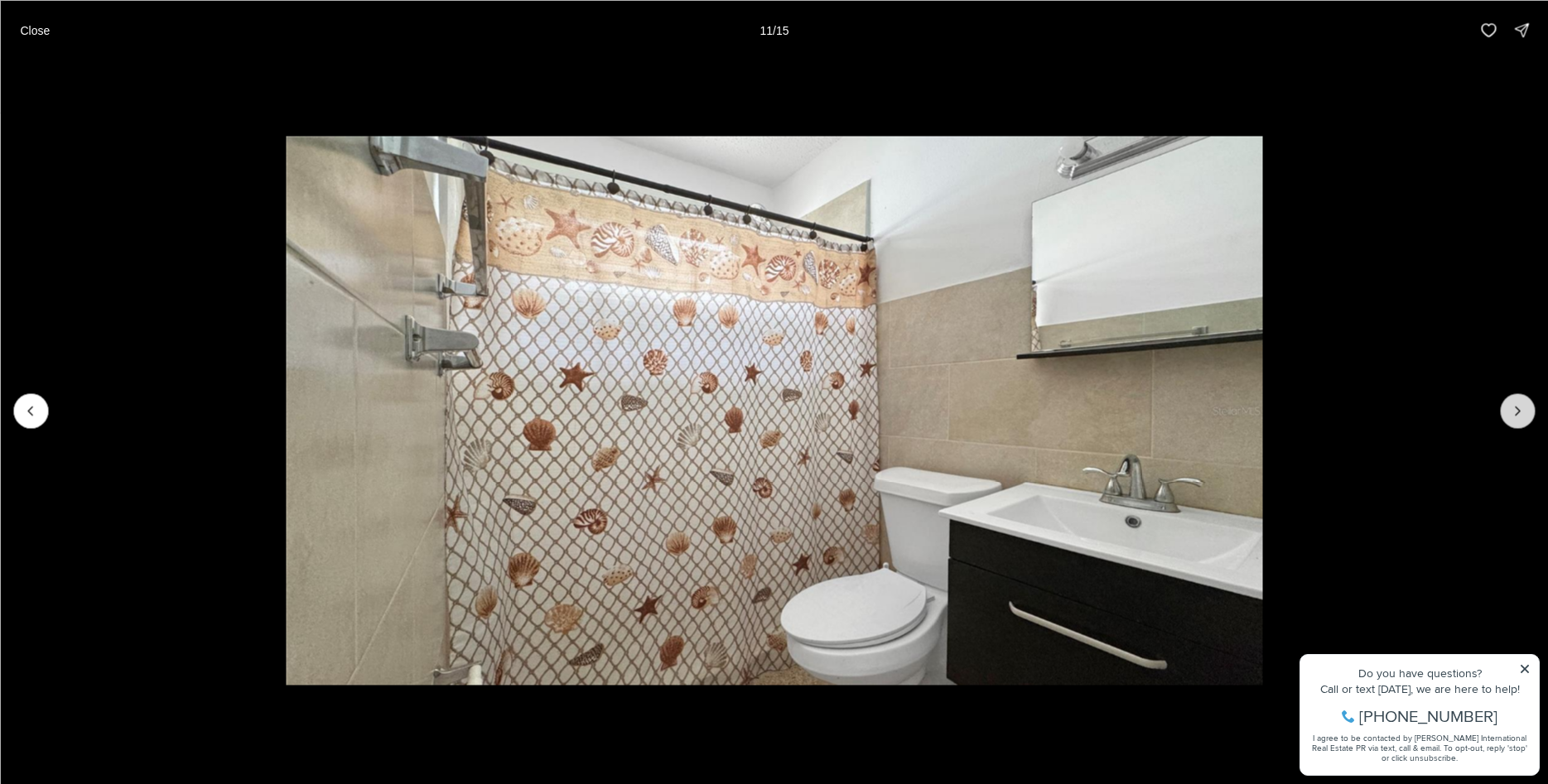
click at [1513, 412] on icon "Next slide" at bounding box center [1517, 410] width 17 height 17
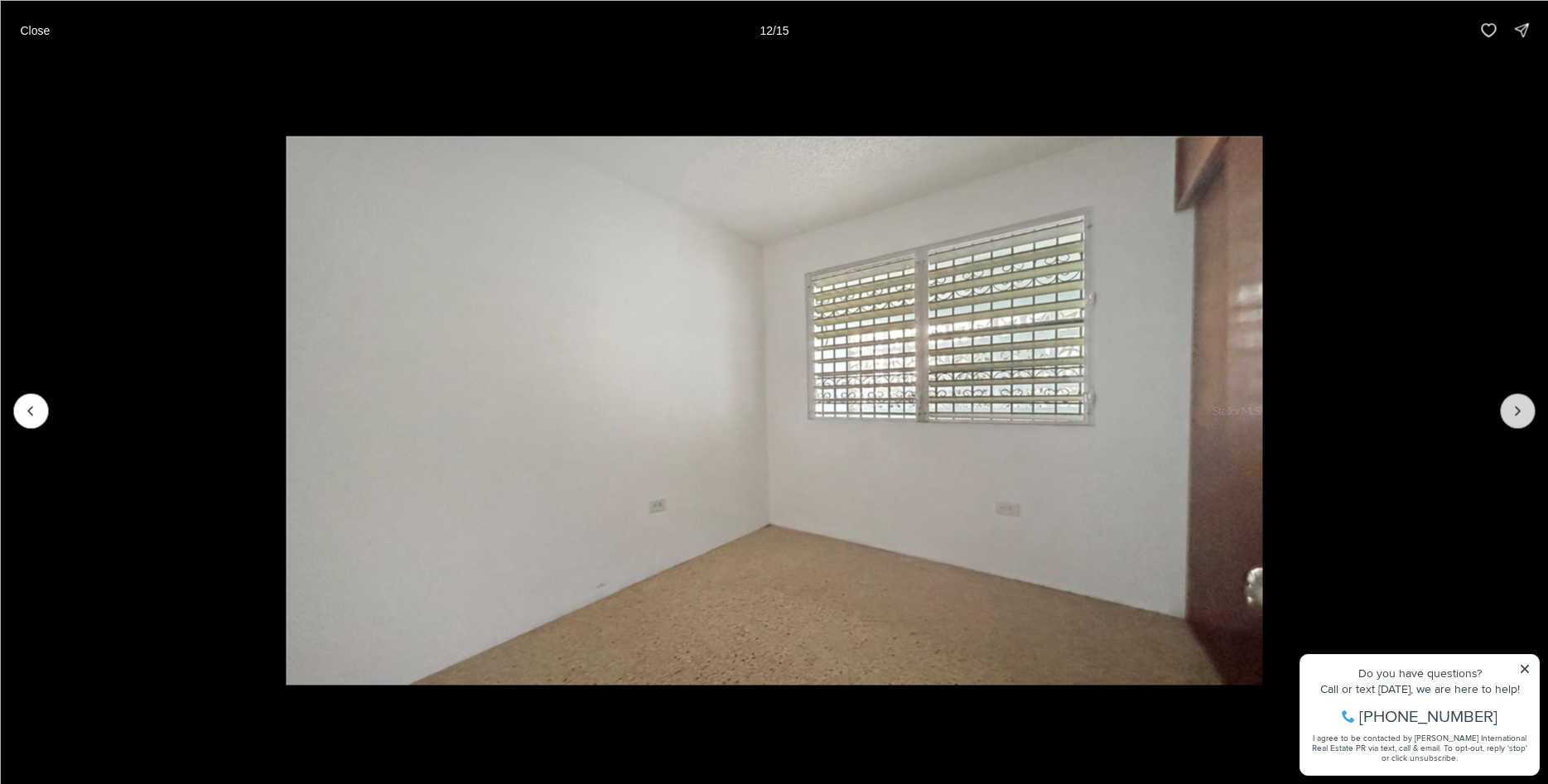
click at [1513, 412] on icon "Next slide" at bounding box center [1517, 410] width 17 height 17
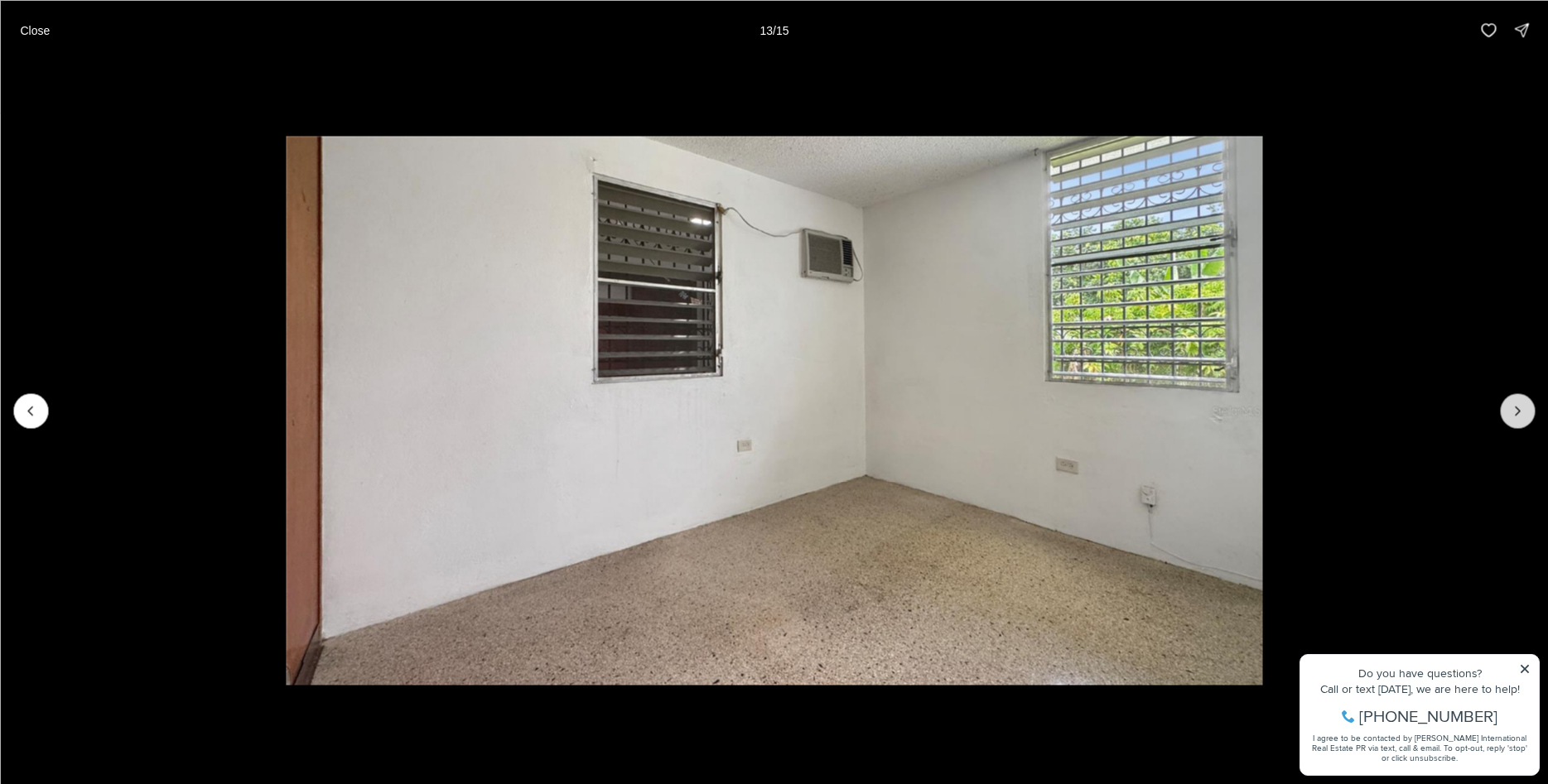
click at [1513, 412] on icon "Next slide" at bounding box center [1517, 410] width 17 height 17
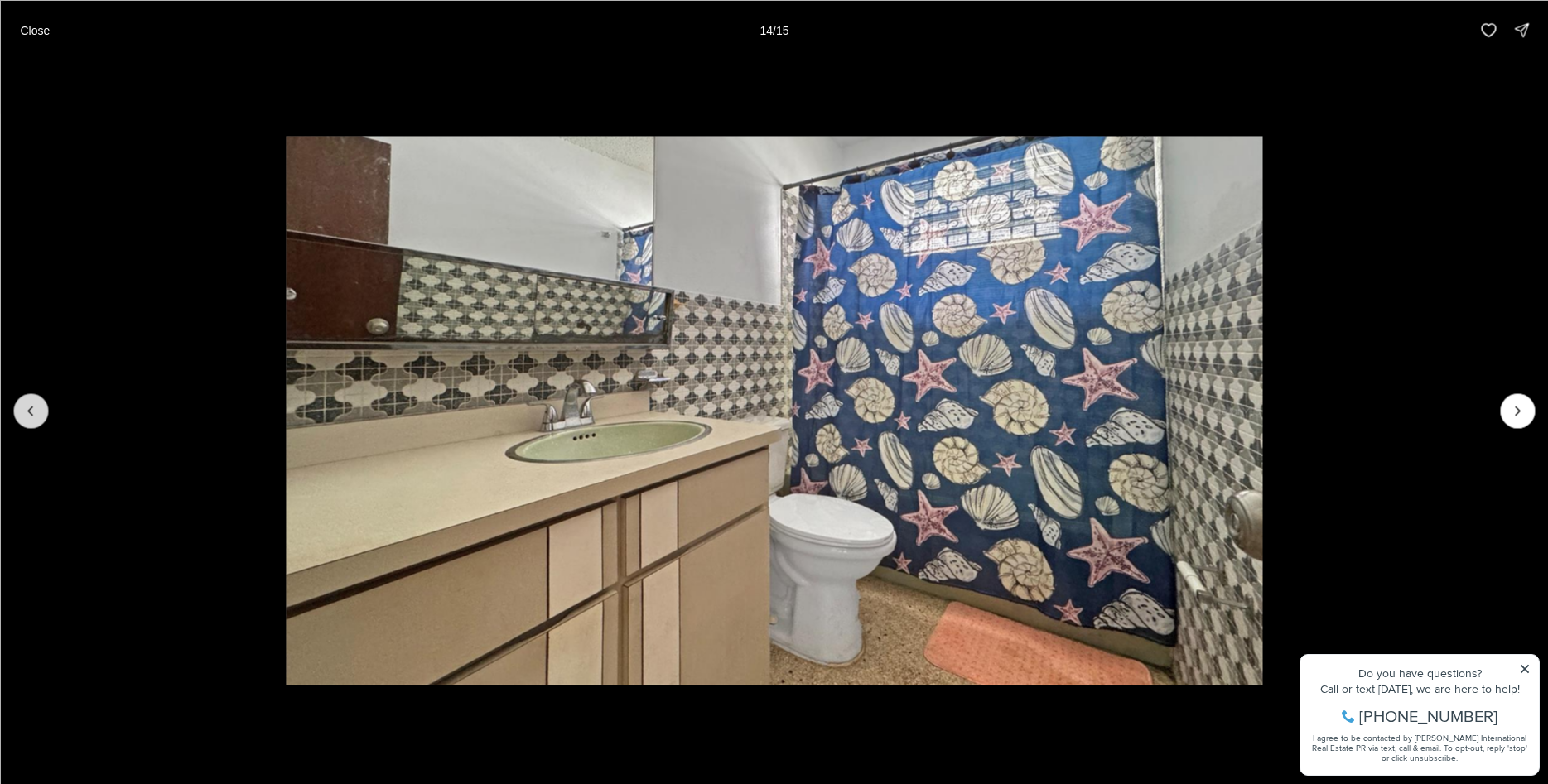
click at [28, 403] on icon "Previous slide" at bounding box center [30, 410] width 17 height 17
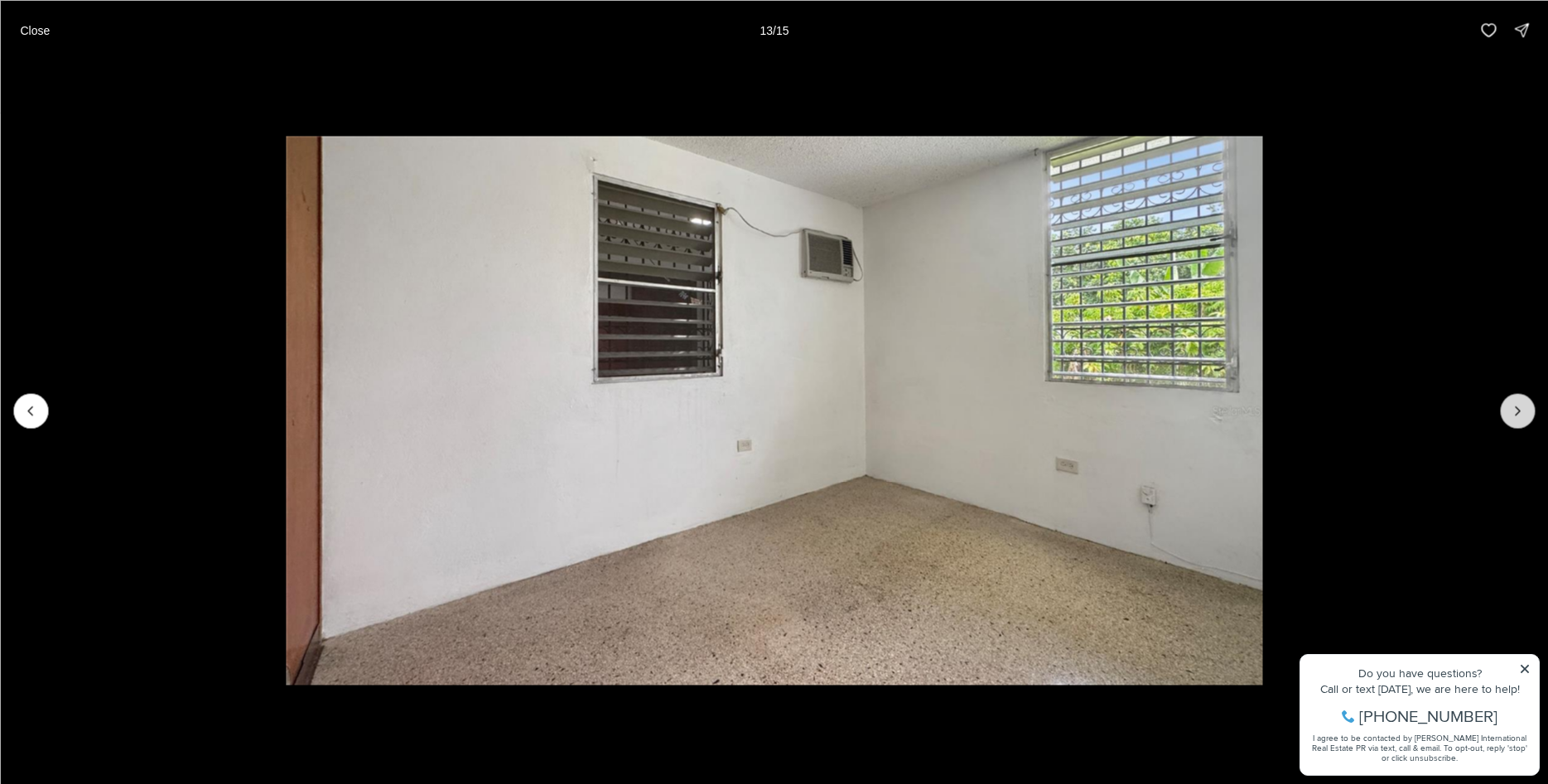
click at [1516, 411] on icon "Next slide" at bounding box center [1517, 410] width 17 height 17
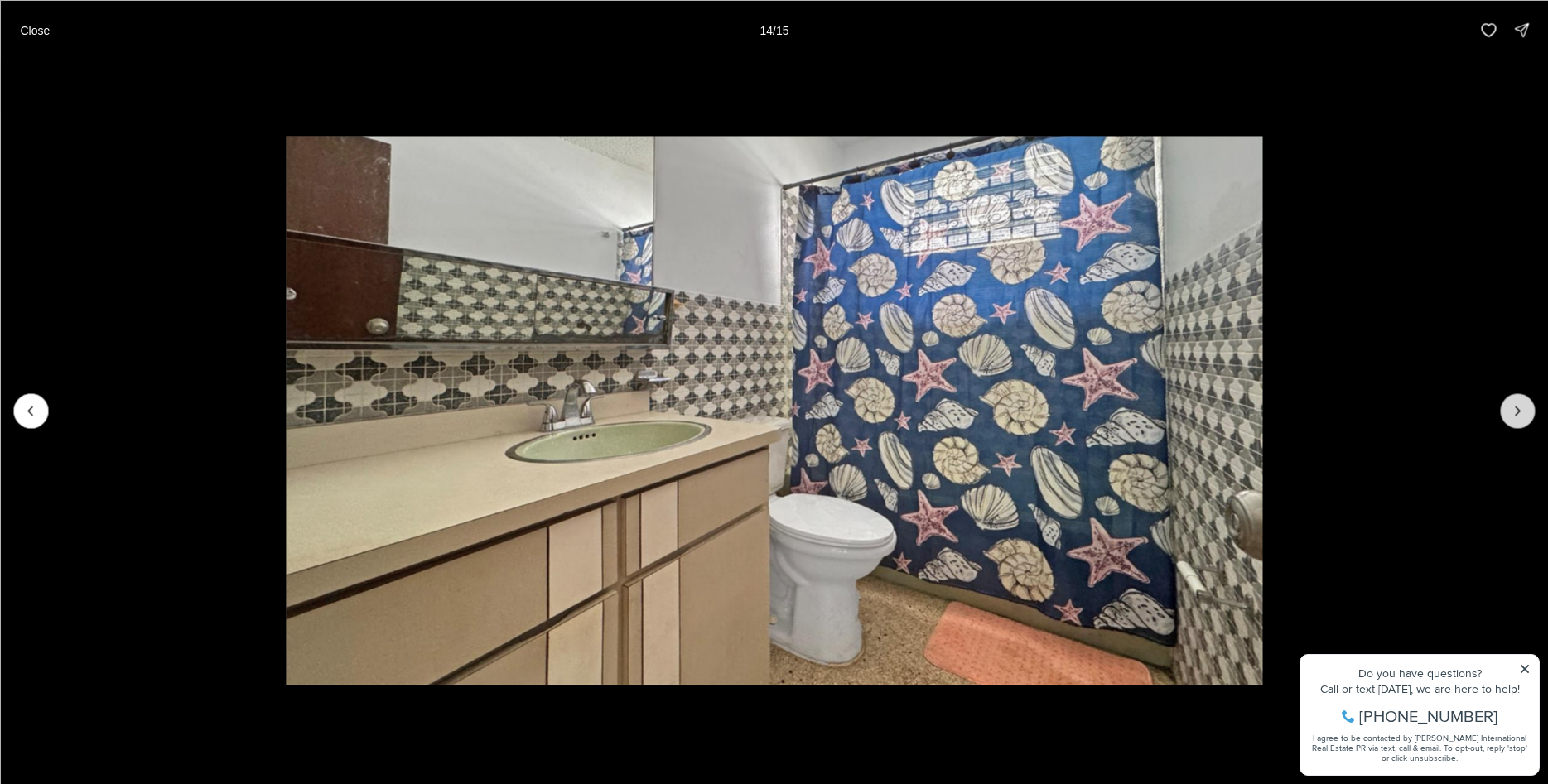
click at [1516, 411] on icon "Next slide" at bounding box center [1517, 410] width 17 height 17
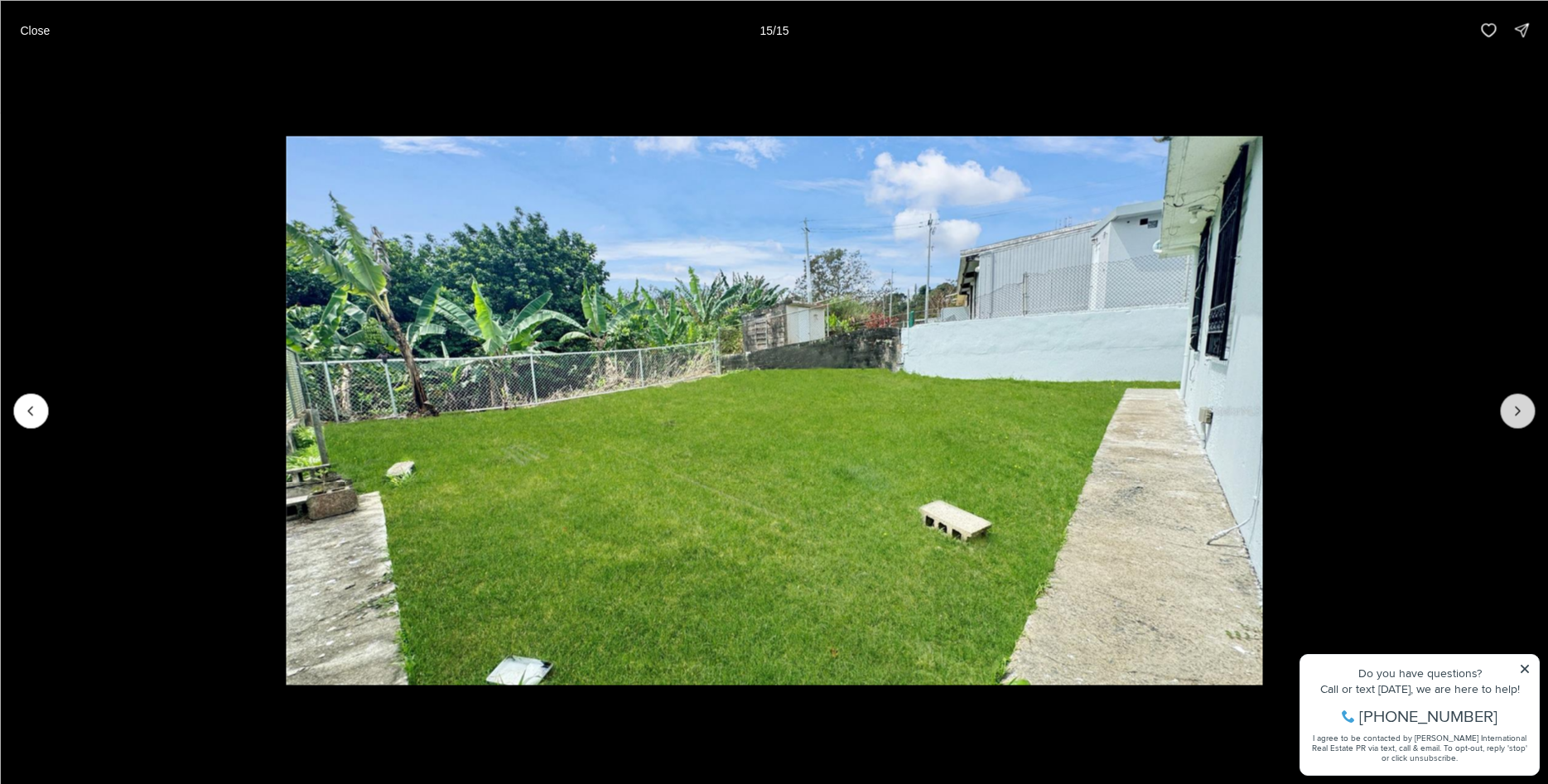
click at [1516, 411] on div at bounding box center [1517, 410] width 35 height 35
click at [1521, 402] on div at bounding box center [1517, 410] width 35 height 35
click at [29, 35] on p "Close" at bounding box center [34, 29] width 29 height 13
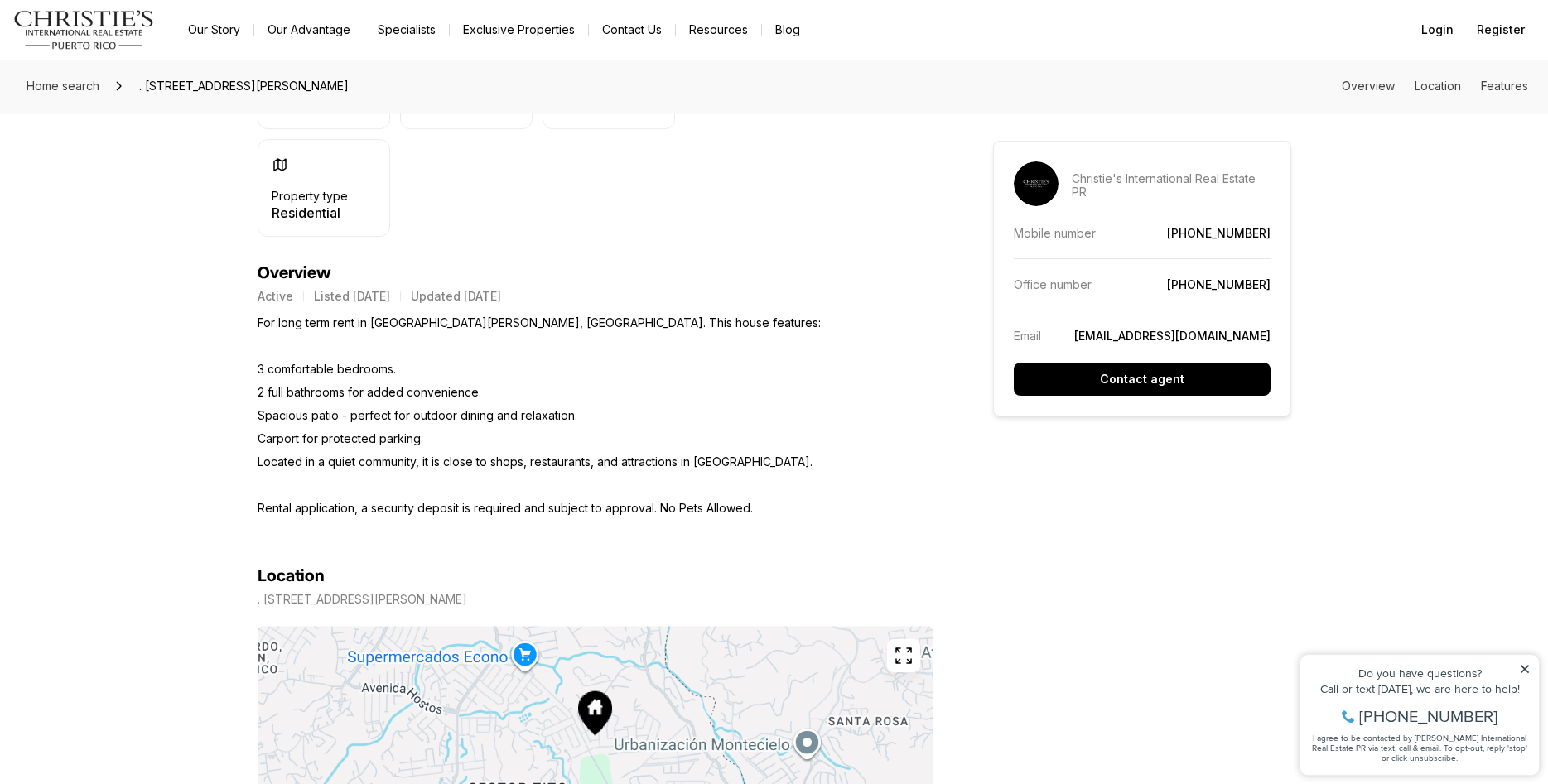
scroll to position [591, 0]
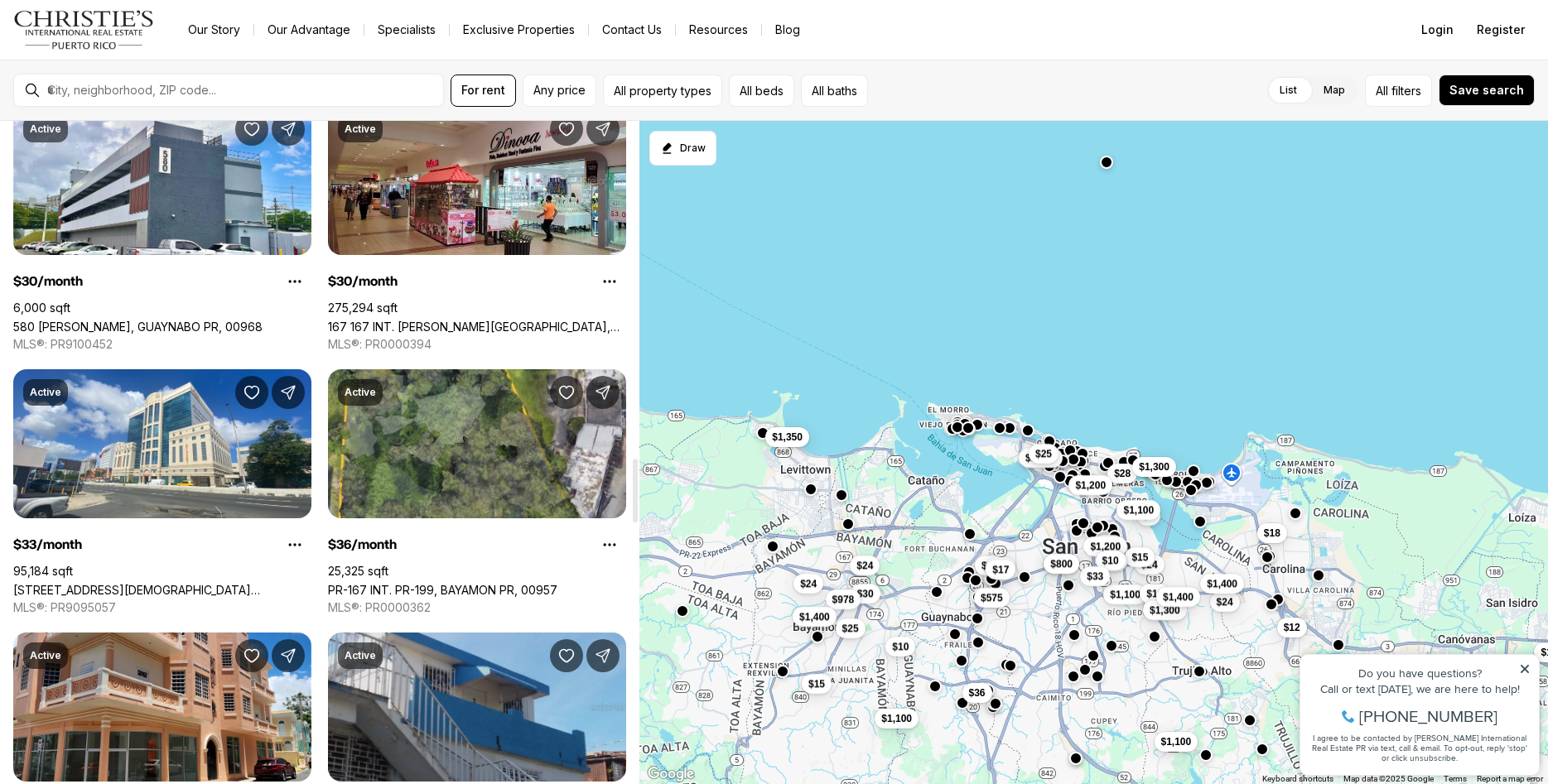
scroll to position [3210, 0]
